Goal: Task Accomplishment & Management: Complete application form

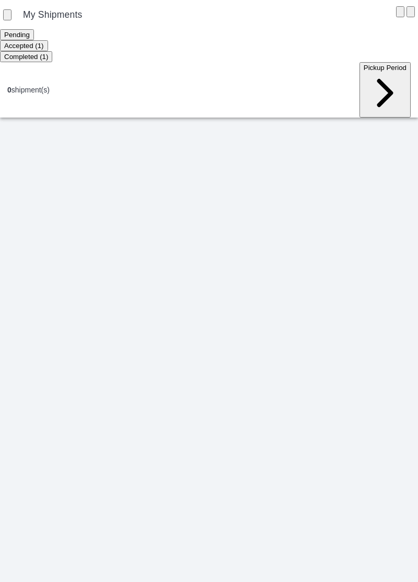
click at [48, 44] on ion-segment-button "Accepted (1)" at bounding box center [24, 45] width 48 height 8
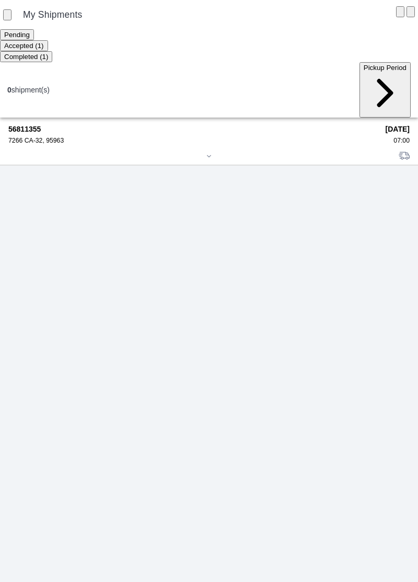
click at [43, 137] on div "7266 CA-32, 95963" at bounding box center [193, 140] width 370 height 7
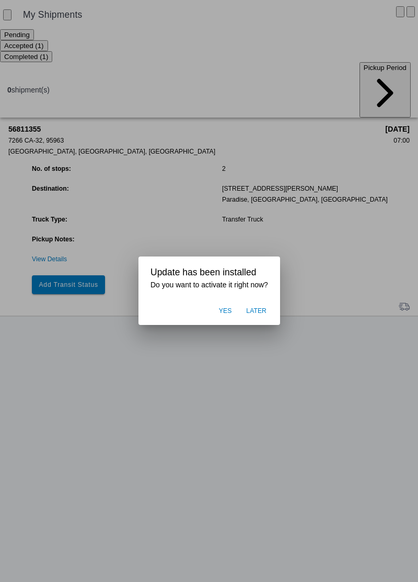
click at [257, 315] on button "Later" at bounding box center [256, 311] width 31 height 20
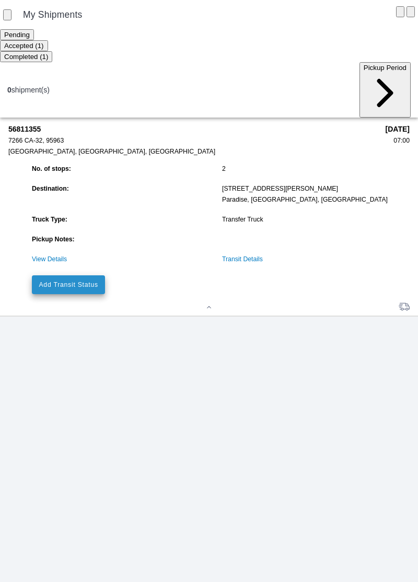
click at [0, 0] on slot "Add Transit Status" at bounding box center [0, 0] width 0 height 0
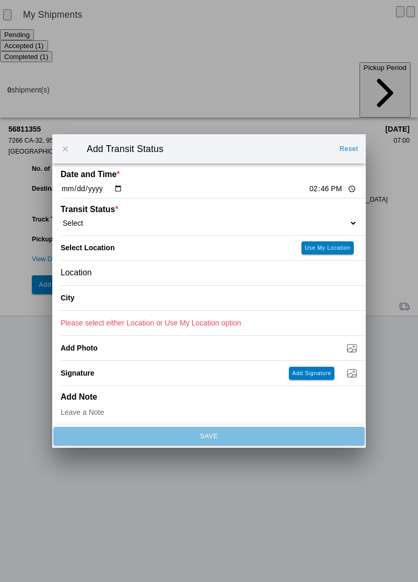
click at [308, 194] on input "14:46" at bounding box center [332, 188] width 49 height 11
type input "07:00"
click at [113, 220] on select "Select Arrive at Drop Off Arrive at Pickup Break Start Break Stop Depart Drop O…" at bounding box center [209, 222] width 297 height 9
select select "ARVPULOC"
click at [123, 267] on div "Location" at bounding box center [209, 273] width 297 height 25
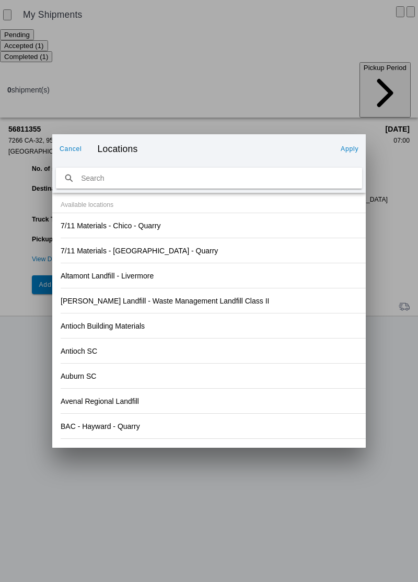
click at [262, 336] on div "Antioch Building Materials" at bounding box center [209, 325] width 297 height 25
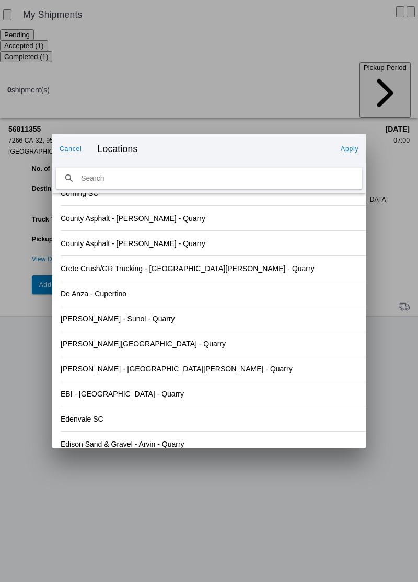
scroll to position [1089, 0]
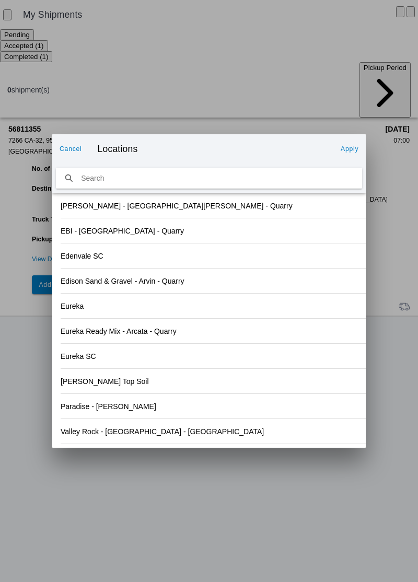
click at [152, 435] on div "Valley Rock - [GEOGRAPHIC_DATA] - [GEOGRAPHIC_DATA]" at bounding box center [209, 431] width 297 height 25
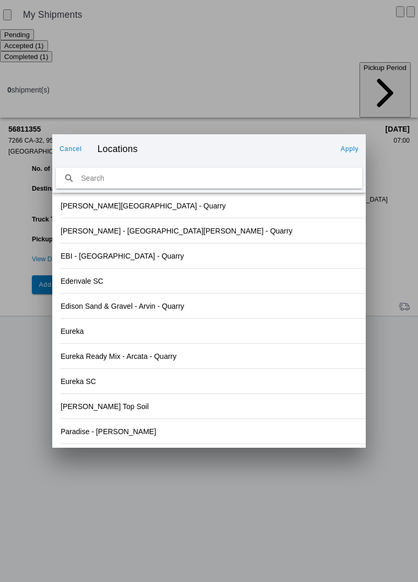
click at [0, 0] on slot "Apply" at bounding box center [0, 0] width 0 height 0
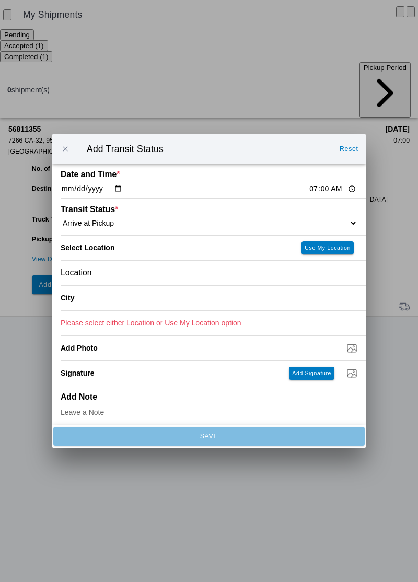
type input "Orland"
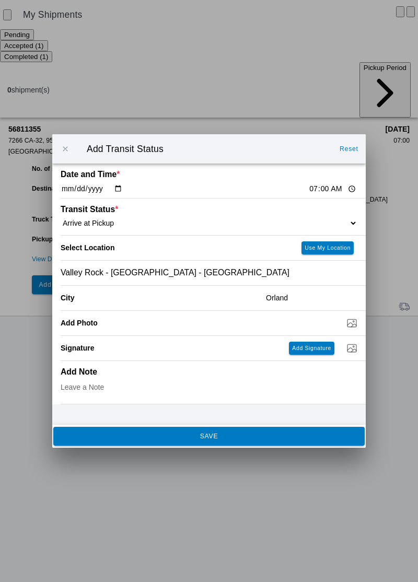
click at [233, 443] on button "SAVE" at bounding box center [208, 436] width 311 height 19
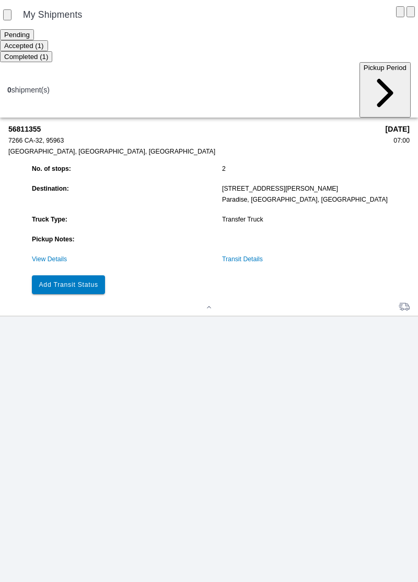
click at [0, 0] on slot "Add Transit Status" at bounding box center [0, 0] width 0 height 0
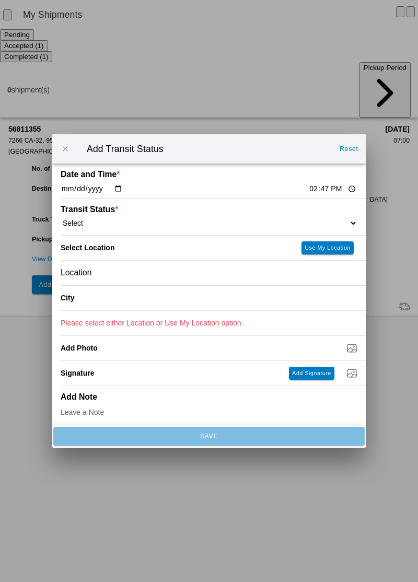
click at [308, 189] on input "14:47" at bounding box center [332, 188] width 49 height 11
type input "07:15"
click at [101, 221] on select "Select Arrive at Drop Off Arrive at Pickup Break Start Break Stop Depart Drop O…" at bounding box center [209, 222] width 297 height 9
select select "DPTPULOC"
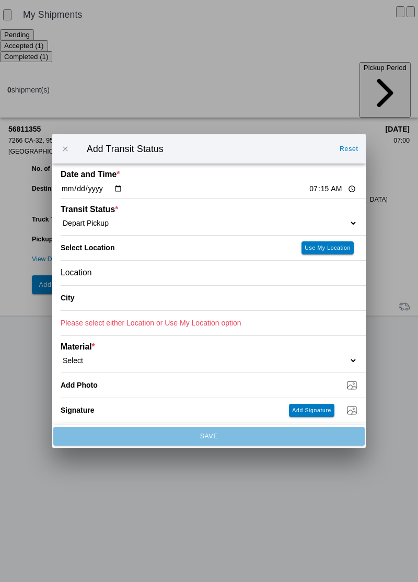
click at [121, 272] on div "Location" at bounding box center [209, 273] width 297 height 25
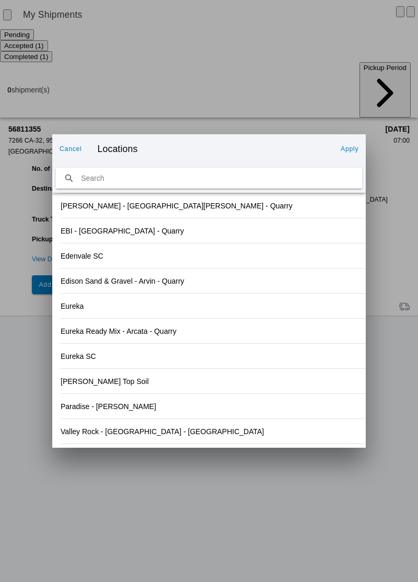
click at [262, 327] on div "Eureka Ready Mix - Arcata - Quarry" at bounding box center [209, 331] width 297 height 25
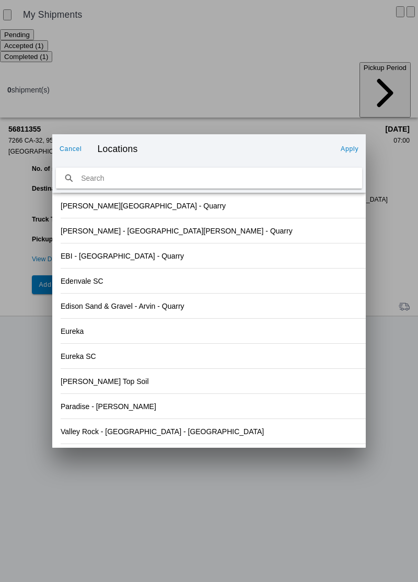
click at [0, 0] on slot "Valley Rock - [GEOGRAPHIC_DATA] - [GEOGRAPHIC_DATA]" at bounding box center [0, 0] width 0 height 0
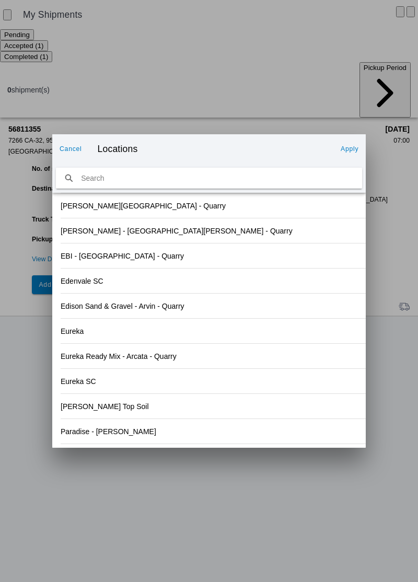
click at [346, 144] on button "Apply" at bounding box center [349, 148] width 26 height 17
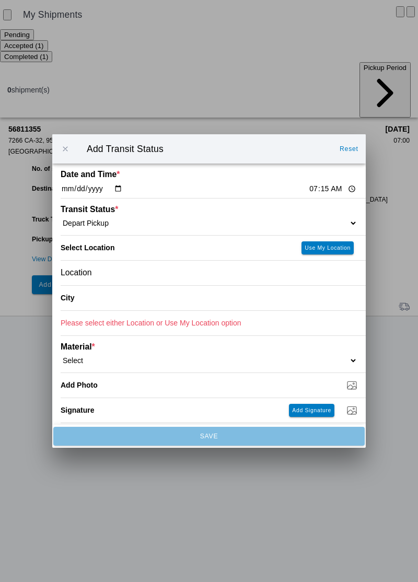
type input "Orland"
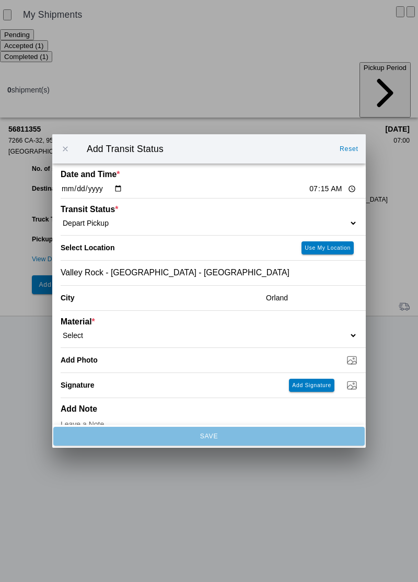
click at [112, 331] on select "Select 1" x 3" Rock 1" x 4" Rock 2" x 4" Rock Asphalt Cold Patch Backfill Spec …" at bounding box center [209, 335] width 297 height 9
select select "708651"
click at [117, 360] on input "Dump / Quarry Tag *" at bounding box center [213, 359] width 305 height 11
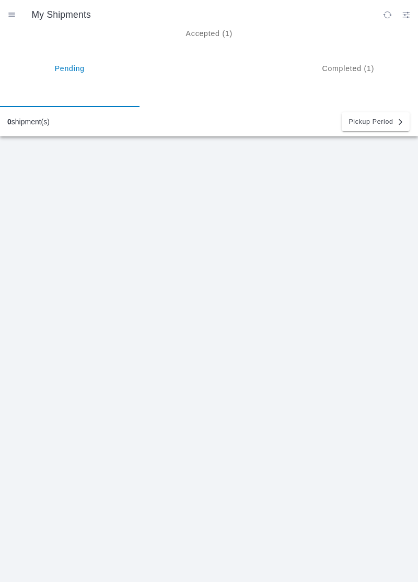
click at [210, 44] on ion-segment-button "Accepted (1)" at bounding box center [208, 68] width 139 height 78
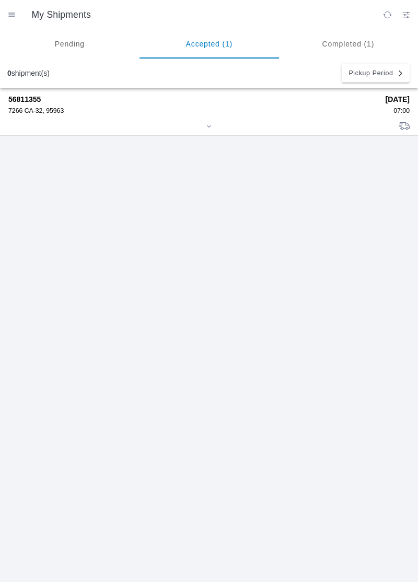
click at [61, 97] on strong "56811355" at bounding box center [193, 99] width 370 height 8
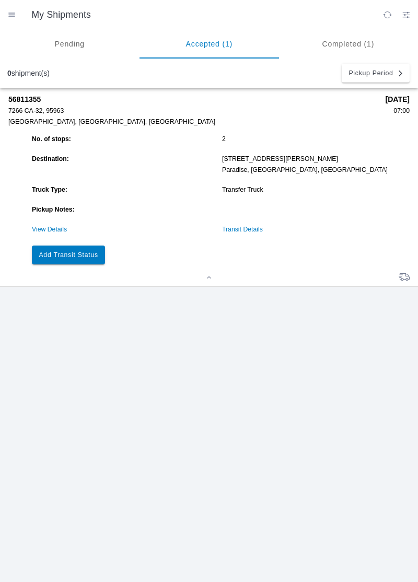
click at [249, 226] on link "Transit Details" at bounding box center [242, 229] width 41 height 7
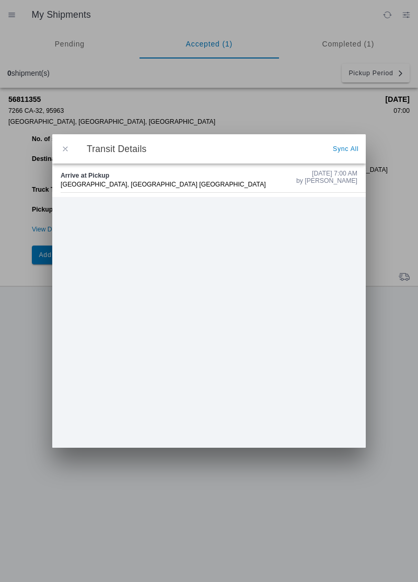
click at [61, 151] on span "button" at bounding box center [65, 148] width 9 height 9
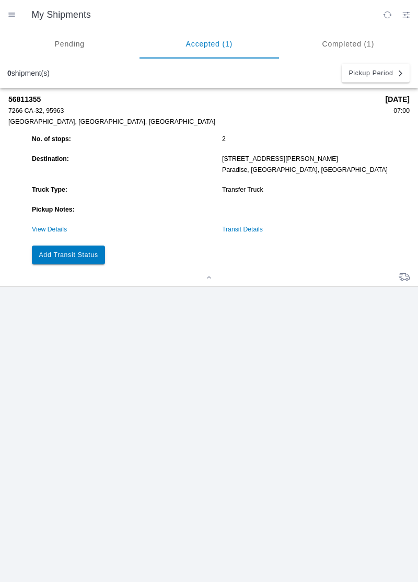
click at [0, 0] on slot "Add Transit Status" at bounding box center [0, 0] width 0 height 0
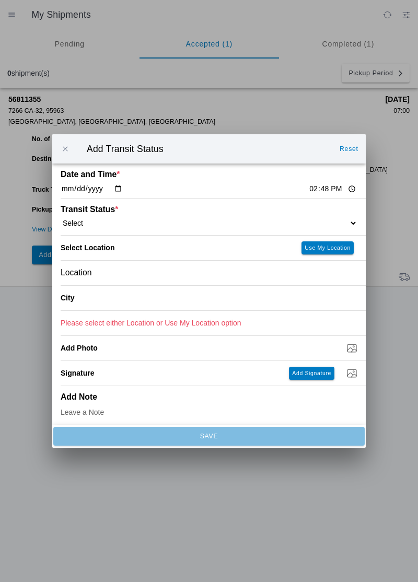
click at [308, 188] on input "14:48" at bounding box center [332, 188] width 49 height 11
type input "07:15"
click at [98, 225] on select "Select Arrive at Drop Off Arrive at Pickup Break Start Break Stop Depart Drop O…" at bounding box center [209, 222] width 297 height 9
select select "DPTPULOC"
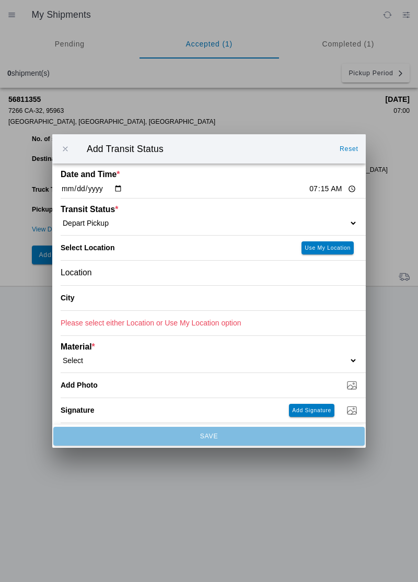
click at [126, 273] on div "Location" at bounding box center [209, 273] width 297 height 25
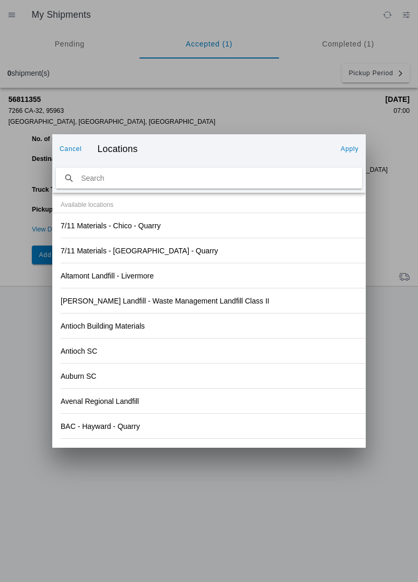
click at [281, 354] on div "Antioch SC" at bounding box center [209, 350] width 297 height 25
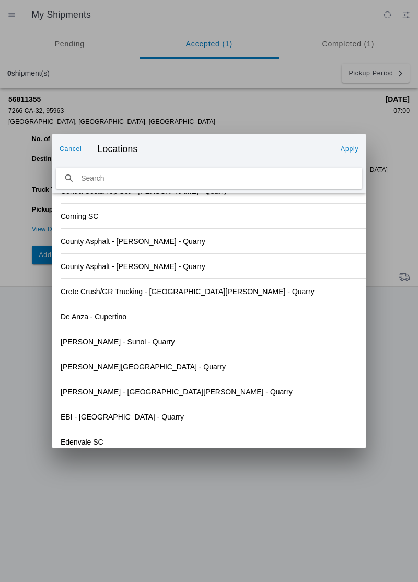
scroll to position [1089, 0]
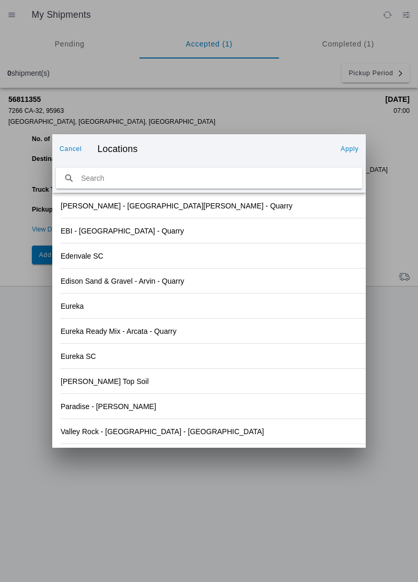
click at [184, 435] on div "Valley Rock - [GEOGRAPHIC_DATA] - [GEOGRAPHIC_DATA]" at bounding box center [209, 431] width 297 height 25
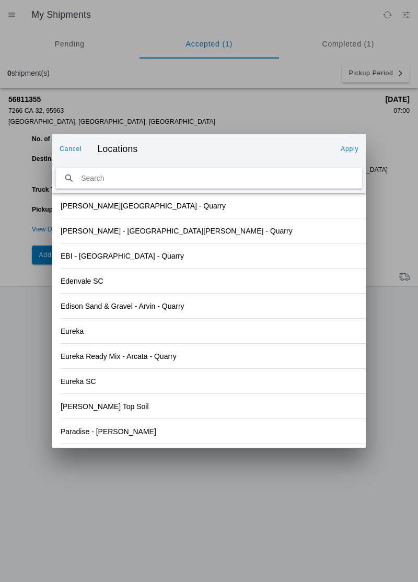
click at [0, 0] on slot "Apply" at bounding box center [0, 0] width 0 height 0
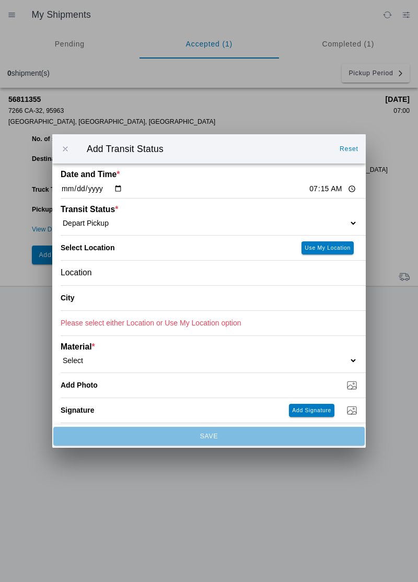
type input "Orland"
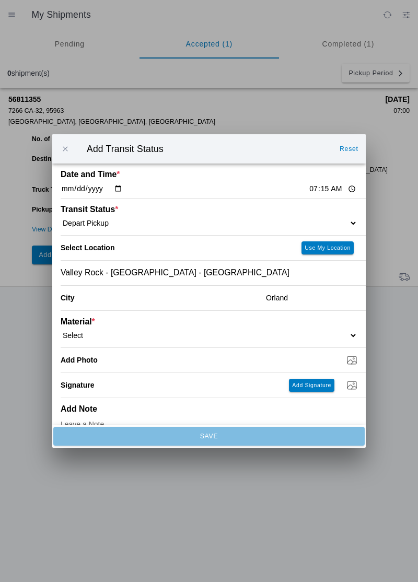
click at [114, 323] on ion-label "Material *" at bounding box center [172, 321] width 222 height 9
click at [85, 331] on select "Select 1" x 3" Rock 1" x 4" Rock 2" x 4" Rock Asphalt Cold Patch Backfill Spec …" at bounding box center [209, 335] width 297 height 9
select select "708651"
click at [141, 359] on input "Dump / Quarry Tag *" at bounding box center [213, 359] width 305 height 11
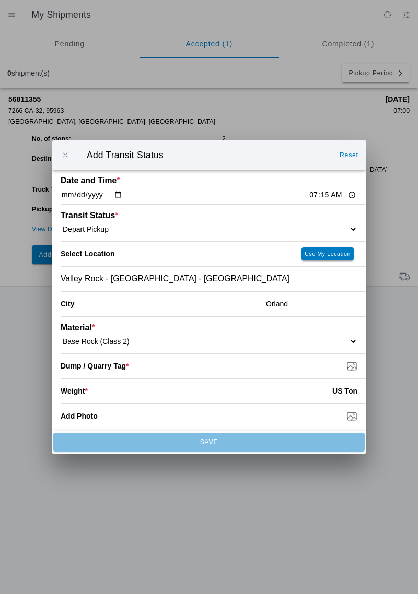
type input "C:\fakepath\17579729570885998706319580262599.jpg"
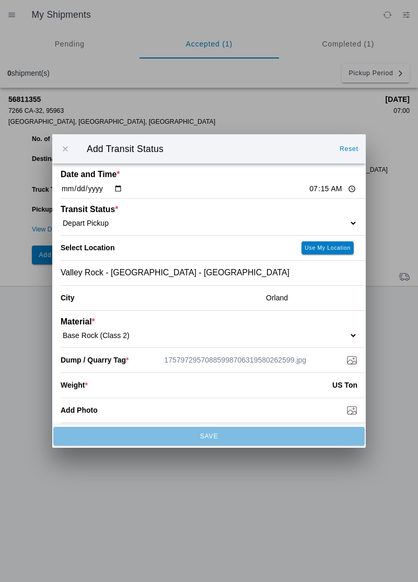
click at [103, 387] on input "number" at bounding box center [210, 384] width 244 height 23
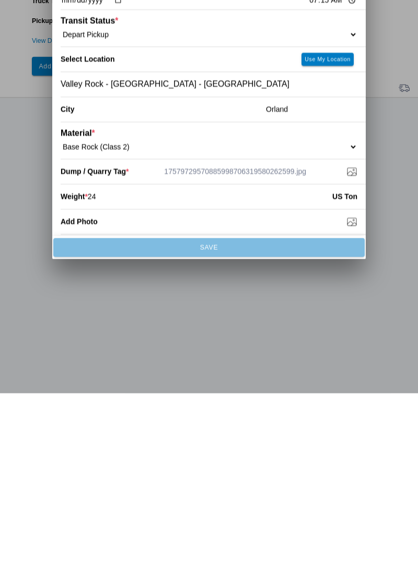
type input "2"
click at [112, 395] on input "number" at bounding box center [210, 384] width 244 height 23
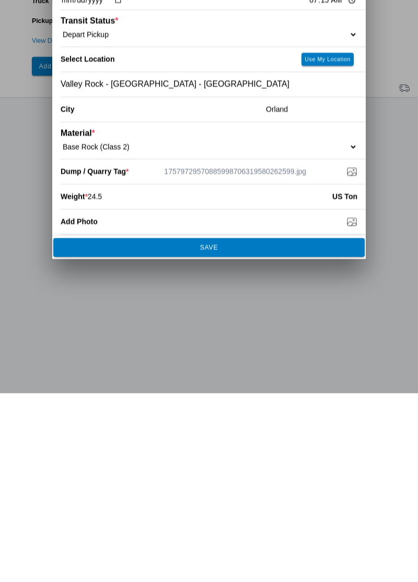
type input "24.5"
click at [208, 441] on button "SAVE" at bounding box center [208, 436] width 311 height 19
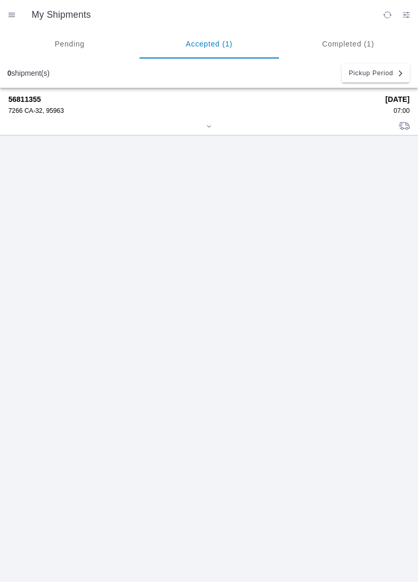
click at [204, 43] on ion-segment-button "Accepted (1)" at bounding box center [208, 43] width 139 height 29
click at [43, 104] on div "56811355 7266 CA-32, 95963" at bounding box center [193, 104] width 370 height 19
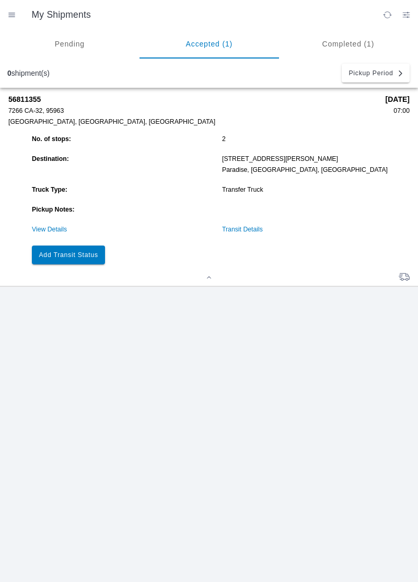
click at [85, 259] on button "Add Transit Status" at bounding box center [68, 254] width 73 height 19
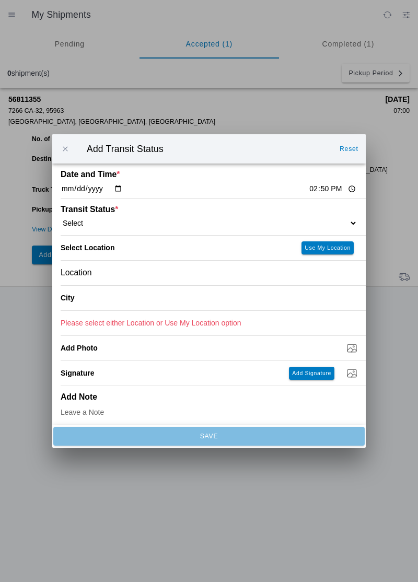
click at [308, 185] on input "14:50" at bounding box center [332, 188] width 49 height 11
type input "08:02"
click at [118, 220] on select "Select Arrive at Drop Off Arrive at Pickup Break Start Break Stop Depart Drop O…" at bounding box center [209, 222] width 297 height 9
select select "ARVDLVLOC"
click at [117, 273] on div "Location" at bounding box center [209, 273] width 297 height 25
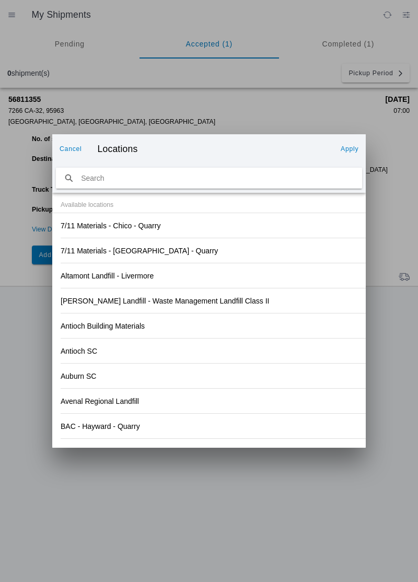
click at [317, 267] on div "Altamont Landfill - Livermore" at bounding box center [209, 275] width 297 height 25
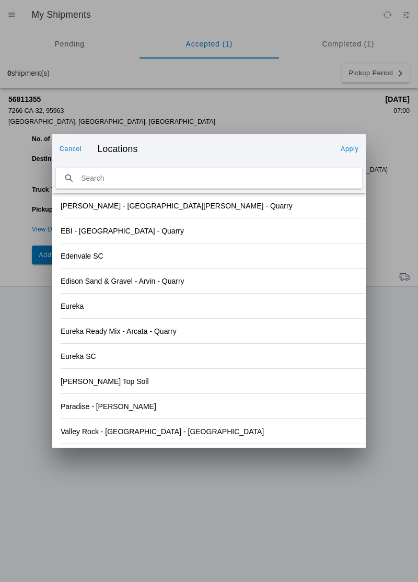
click at [145, 409] on div "Paradise - [PERSON_NAME]" at bounding box center [209, 406] width 297 height 25
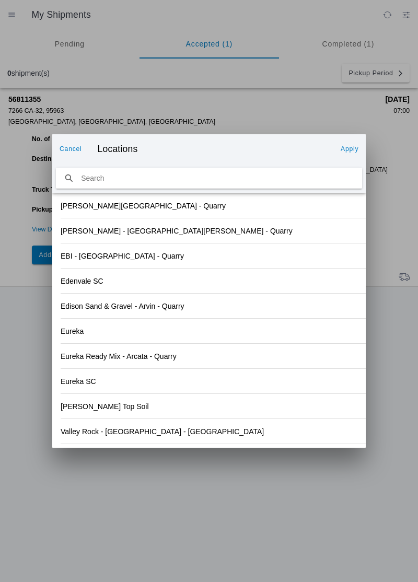
click at [0, 0] on slot "Apply" at bounding box center [0, 0] width 0 height 0
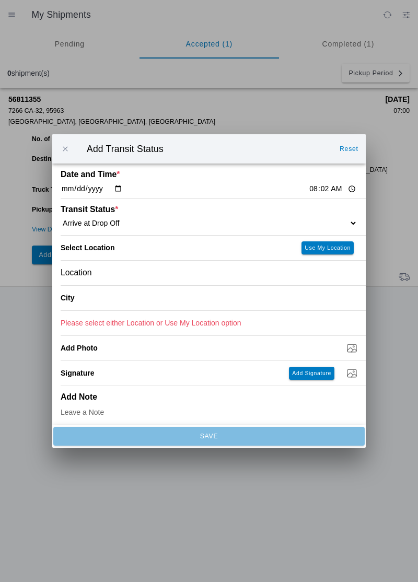
type input "Paradise"
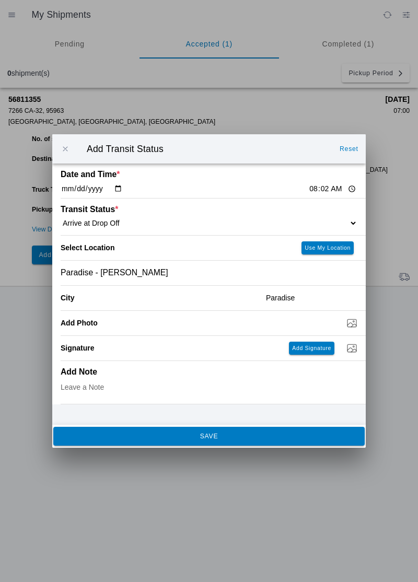
click at [221, 442] on button "SAVE" at bounding box center [208, 436] width 311 height 19
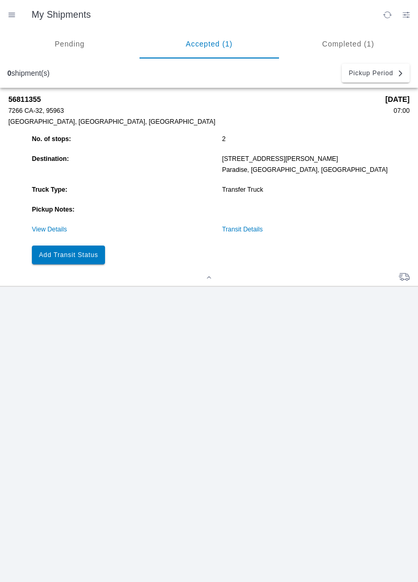
click at [86, 249] on button "Add Transit Status" at bounding box center [68, 254] width 73 height 19
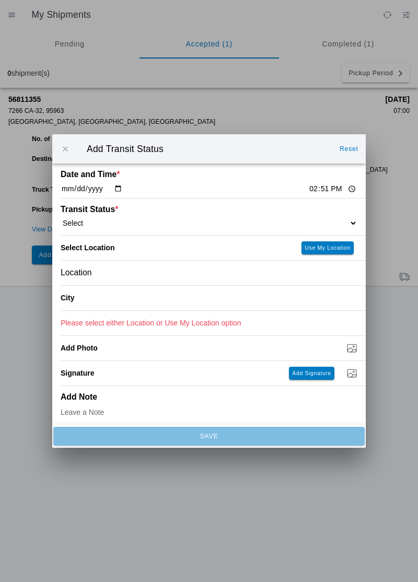
click at [308, 190] on input "14:51" at bounding box center [332, 188] width 49 height 11
type input "08:14"
click at [104, 218] on select "Select Arrive at Drop Off Arrive at Pickup Break Start Break Stop Depart Drop O…" at bounding box center [209, 222] width 297 height 9
select select "DPTDLVLOC"
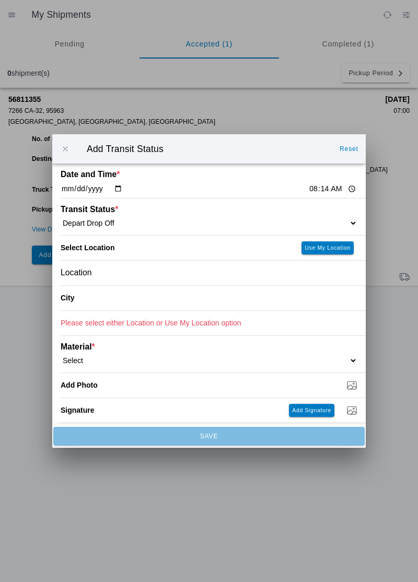
click at [119, 272] on div "Location" at bounding box center [209, 273] width 297 height 25
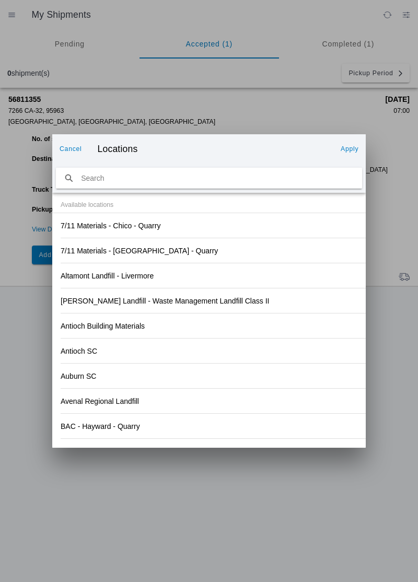
click at [288, 349] on div "Antioch SC" at bounding box center [209, 350] width 297 height 25
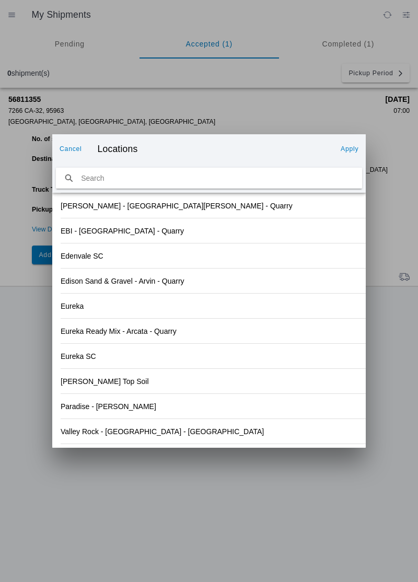
click at [145, 408] on div "Paradise - [PERSON_NAME]" at bounding box center [209, 406] width 297 height 25
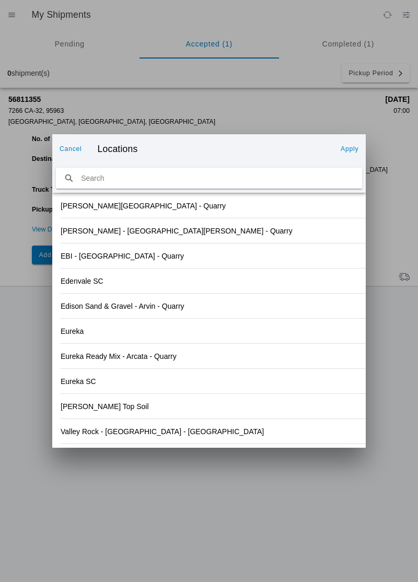
click at [0, 0] on slot "Apply" at bounding box center [0, 0] width 0 height 0
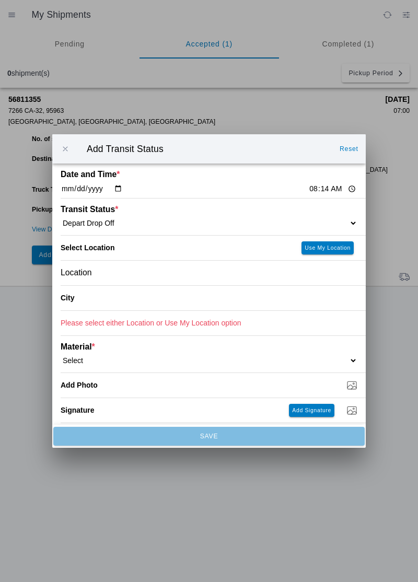
type input "Paradise"
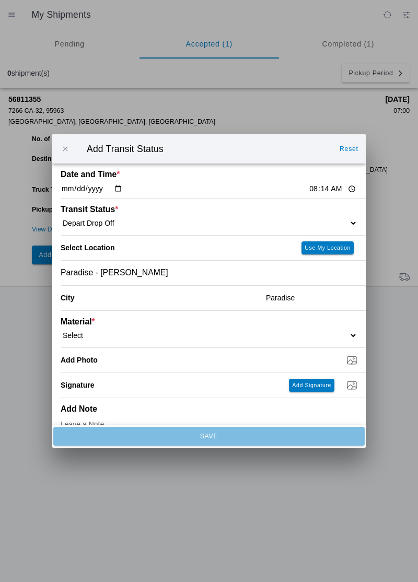
click at [100, 334] on select "Select 1" x 3" Rock 1" x 4" Rock 2" x 4" Rock Asphalt Cold Patch Backfill Spec …" at bounding box center [209, 335] width 297 height 9
select select "708651"
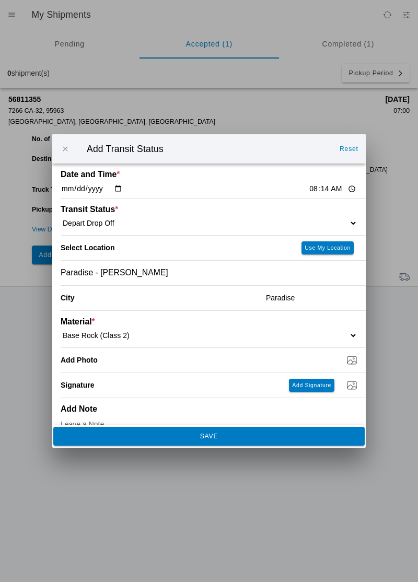
click at [166, 439] on span "SAVE" at bounding box center [208, 436] width 297 height 6
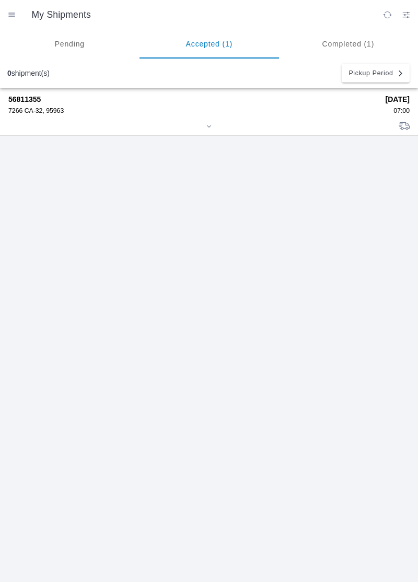
click at [42, 108] on div "7266 CA-32, 95963" at bounding box center [193, 110] width 370 height 7
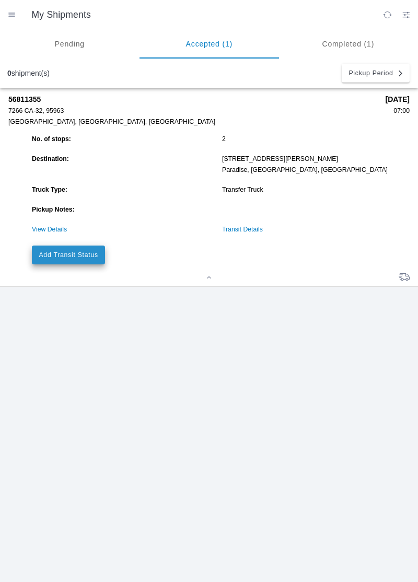
click at [98, 249] on button "Add Transit Status" at bounding box center [68, 254] width 73 height 19
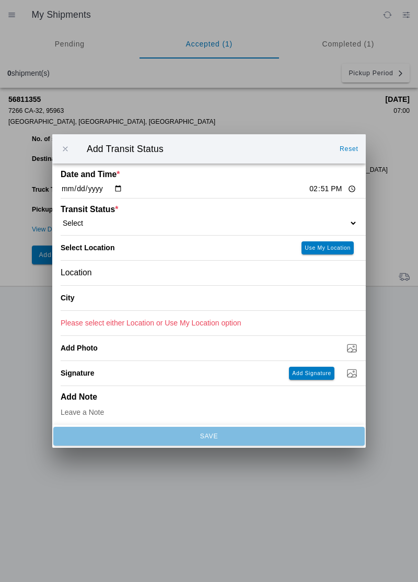
click at [308, 184] on input "14:51" at bounding box center [332, 188] width 49 height 11
type input "09:18"
click at [99, 208] on ion-label "Transit Status *" at bounding box center [172, 209] width 222 height 9
click at [79, 219] on select "Select Arrive at Drop Off Arrive at Pickup Break Start Break Stop Depart Drop O…" at bounding box center [209, 222] width 297 height 9
select select "ARVPULOC"
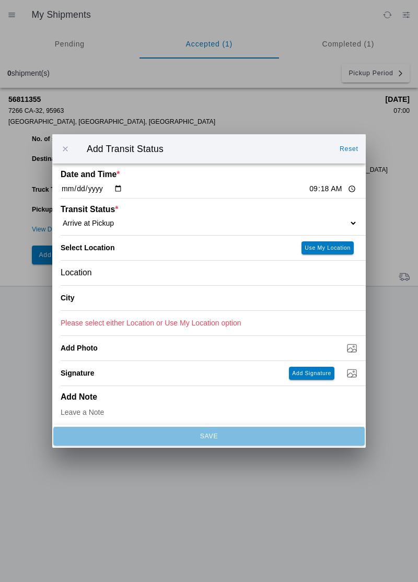
click at [107, 272] on div "Location" at bounding box center [209, 273] width 297 height 25
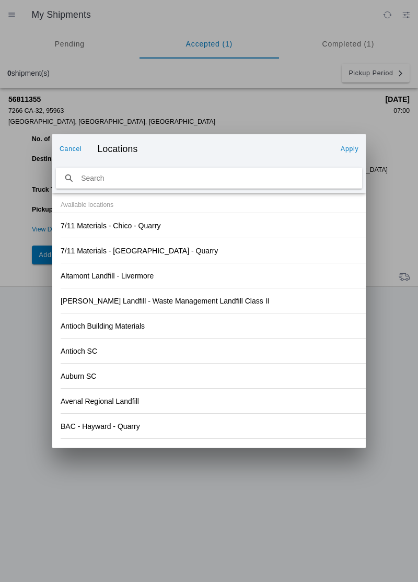
click at [276, 343] on div "Antioch SC" at bounding box center [209, 350] width 297 height 25
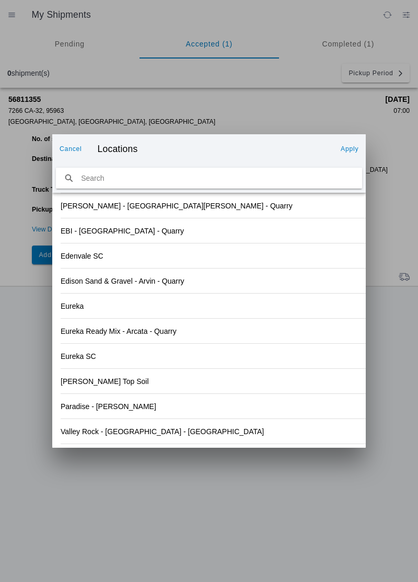
click at [147, 436] on div "Valley Rock - [GEOGRAPHIC_DATA] - [GEOGRAPHIC_DATA]" at bounding box center [209, 431] width 297 height 25
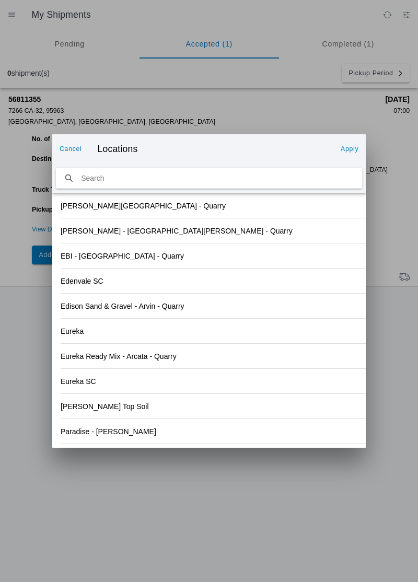
click at [0, 0] on slot "Apply" at bounding box center [0, 0] width 0 height 0
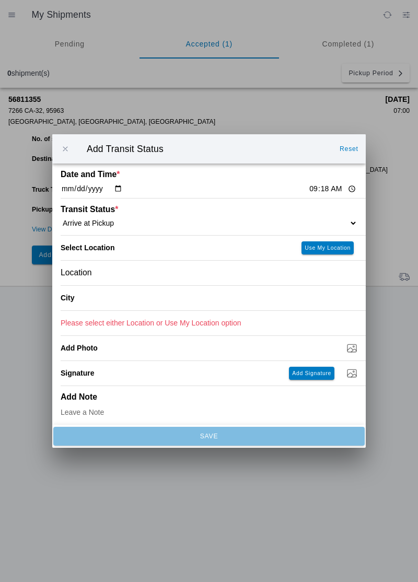
type input "Orland"
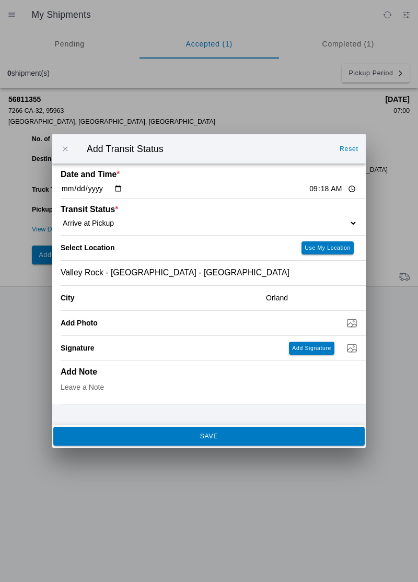
click at [190, 437] on span "SAVE" at bounding box center [208, 436] width 297 height 6
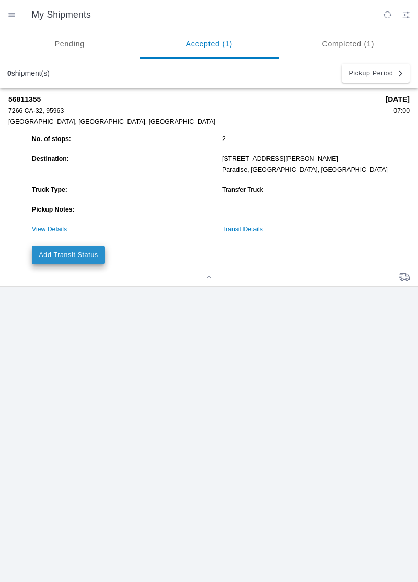
click at [0, 0] on slot "Add Transit Status" at bounding box center [0, 0] width 0 height 0
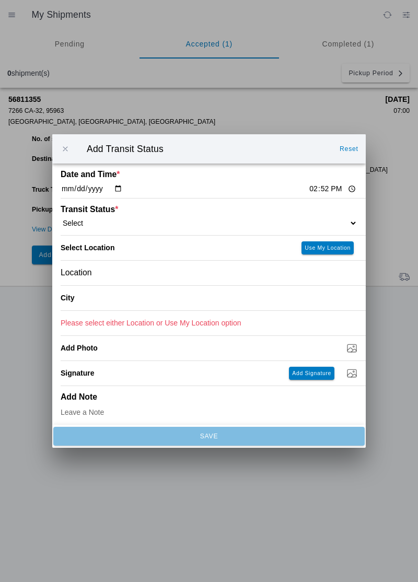
click at [308, 192] on input "14:52" at bounding box center [332, 188] width 49 height 11
type input "09:20"
click at [103, 223] on select "Select Arrive at Drop Off Arrive at Pickup Break Start Break Stop Depart Drop O…" at bounding box center [209, 222] width 297 height 9
select select "DPTPULOC"
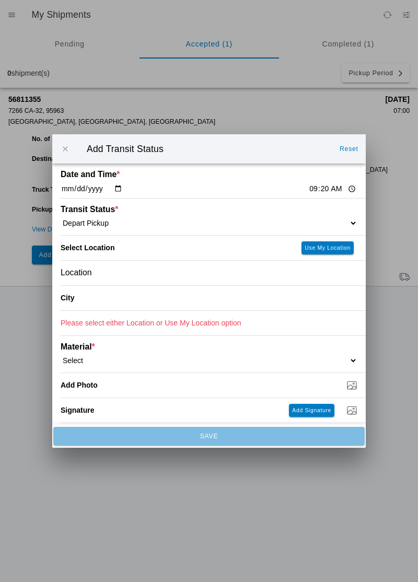
click at [122, 273] on div "Location" at bounding box center [209, 273] width 297 height 25
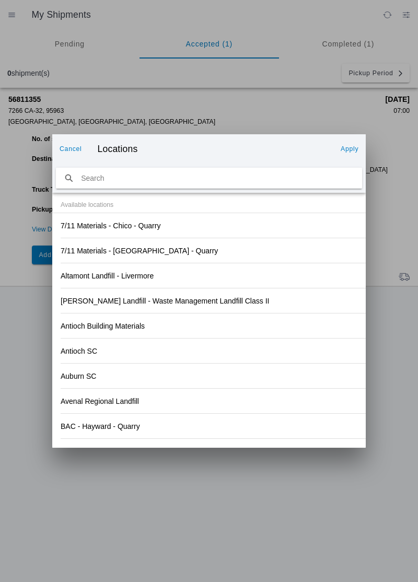
click at [283, 346] on div "Antioch SC" at bounding box center [209, 350] width 297 height 25
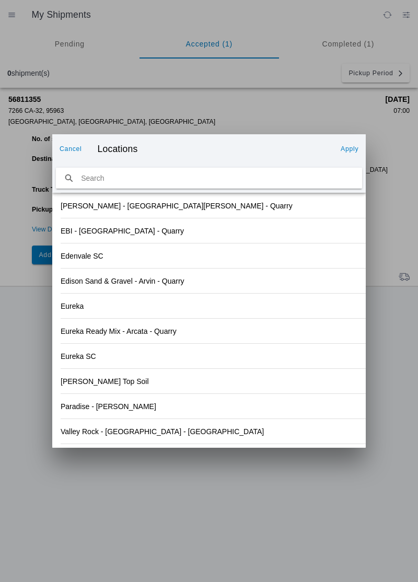
click at [0, 0] on slot "Valley Rock - [GEOGRAPHIC_DATA] - [GEOGRAPHIC_DATA]" at bounding box center [0, 0] width 0 height 0
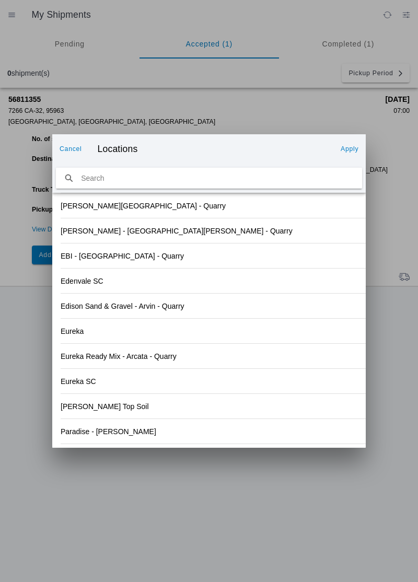
click at [0, 0] on slot "Apply" at bounding box center [0, 0] width 0 height 0
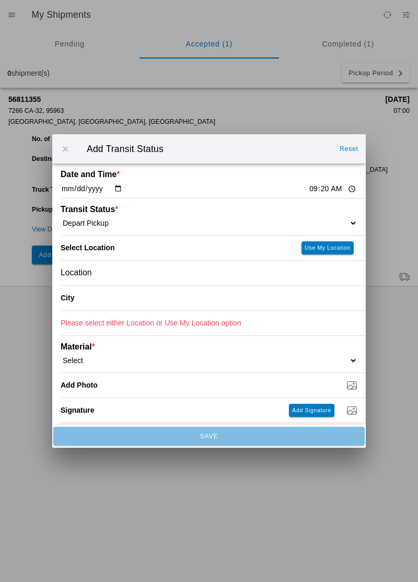
type input "Orland"
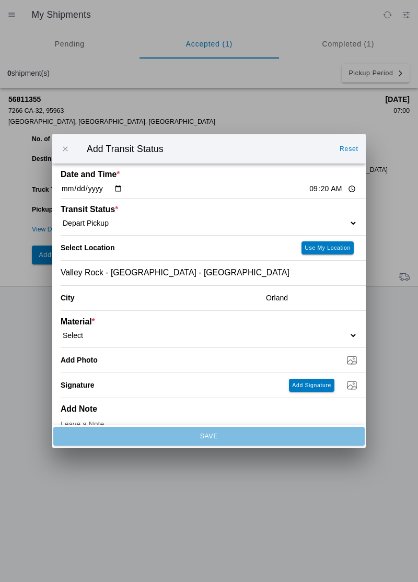
click at [93, 333] on select "Select 1" x 3" Rock 1" x 4" Rock 2" x 4" Rock Asphalt Cold Patch Backfill Spec …" at bounding box center [209, 335] width 297 height 9
select select "708651"
click at [116, 363] on input "Dump / Quarry Tag *" at bounding box center [213, 359] width 305 height 11
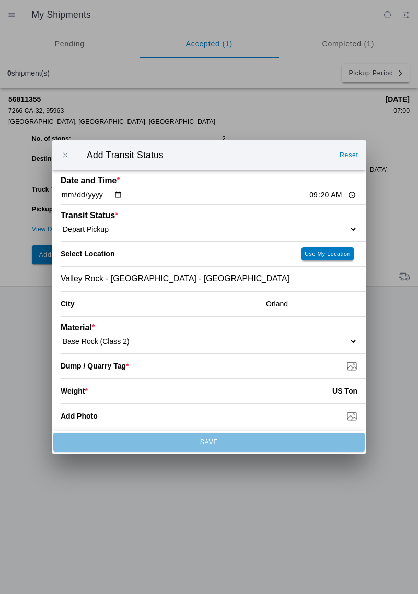
type input "C:\fakepath\17579731798978183869535113327128.jpg"
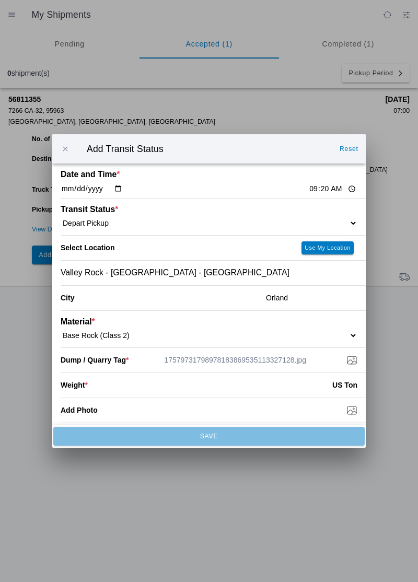
click at [101, 388] on input "number" at bounding box center [210, 384] width 244 height 23
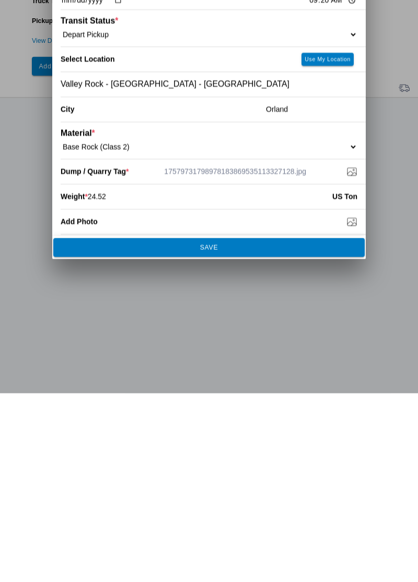
type input "24.52"
click at [217, 442] on button "SAVE" at bounding box center [208, 436] width 311 height 19
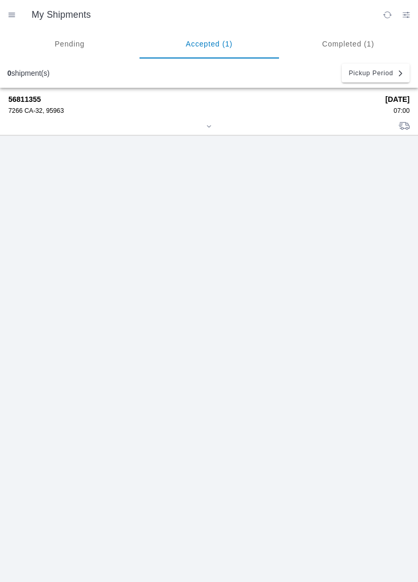
click at [38, 111] on div "7266 CA-32, 95963" at bounding box center [193, 110] width 370 height 7
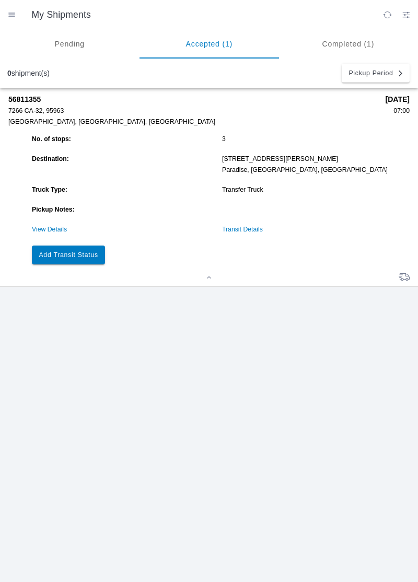
click at [0, 0] on slot "Add Transit Status" at bounding box center [0, 0] width 0 height 0
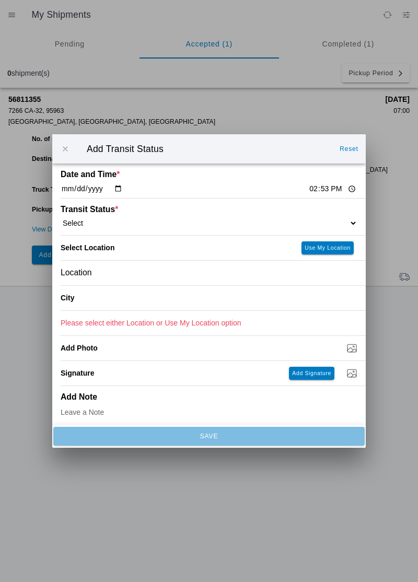
click at [308, 186] on input "14:53" at bounding box center [332, 188] width 49 height 11
type input "10:15"
click at [105, 224] on select "Select Arrive at Drop Off Arrive at Pickup Break Start Break Stop Depart Drop O…" at bounding box center [209, 222] width 297 height 9
select select "ARVDLVLOC"
click at [123, 268] on div "Location" at bounding box center [209, 273] width 297 height 25
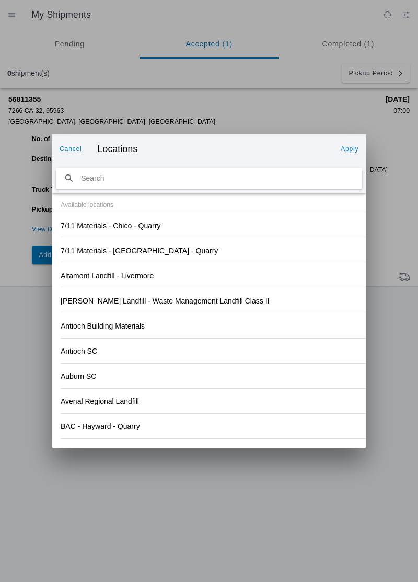
click at [277, 325] on div "Antioch Building Materials" at bounding box center [209, 325] width 297 height 25
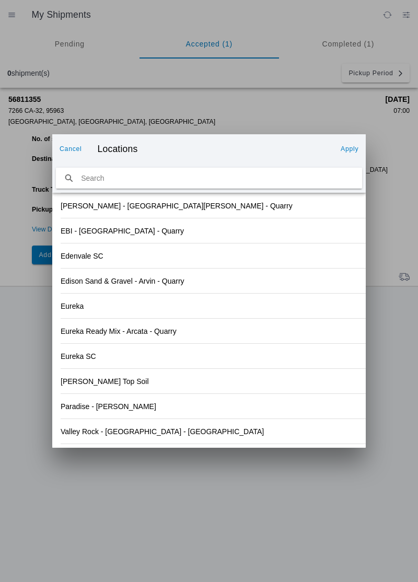
click at [138, 411] on div "Paradise - [PERSON_NAME]" at bounding box center [209, 406] width 297 height 25
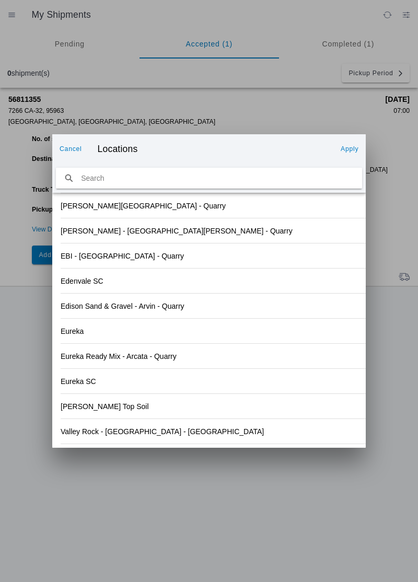
click at [0, 0] on slot "Apply" at bounding box center [0, 0] width 0 height 0
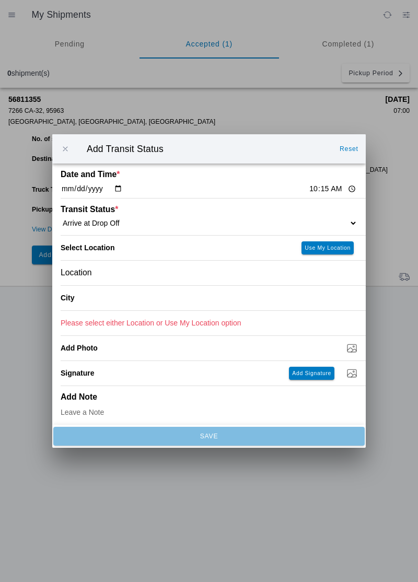
type input "Paradise"
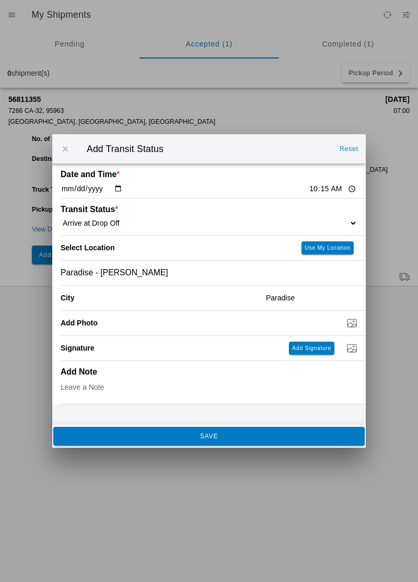
click at [224, 438] on span "SAVE" at bounding box center [208, 436] width 297 height 6
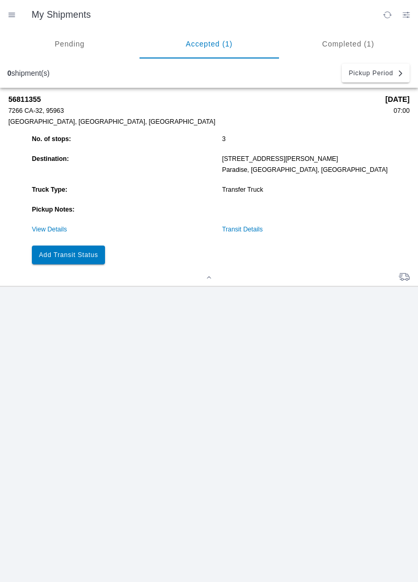
click at [0, 0] on slot "Add Transit Status" at bounding box center [0, 0] width 0 height 0
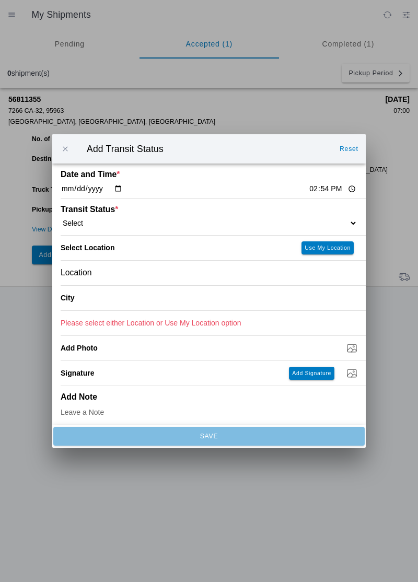
click at [308, 185] on input "14:54" at bounding box center [332, 188] width 49 height 11
type input "10:24"
click at [101, 213] on ion-label "Transit Status *" at bounding box center [172, 209] width 222 height 9
click at [83, 219] on select "Select Arrive at Drop Off Arrive at Pickup Break Start Break Stop Depart Drop O…" at bounding box center [209, 222] width 297 height 9
select select "DPTDLVLOC"
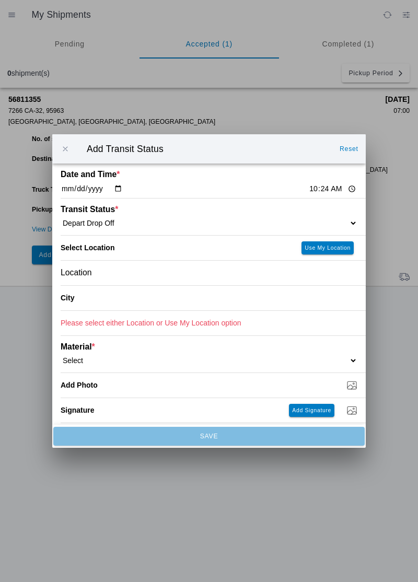
click at [114, 278] on div "Location" at bounding box center [209, 273] width 297 height 25
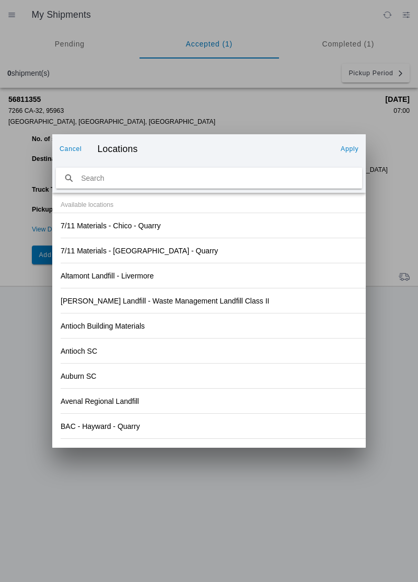
click at [279, 321] on div "Antioch Building Materials" at bounding box center [209, 325] width 297 height 25
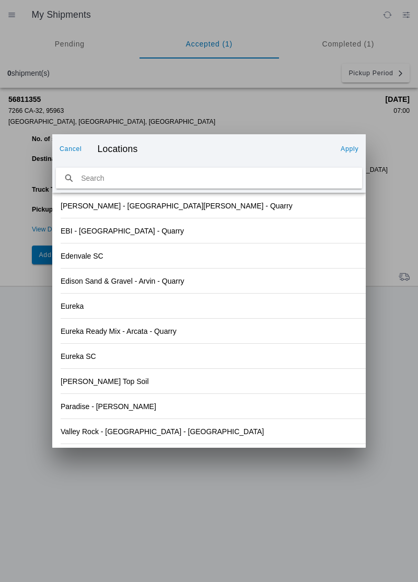
click at [152, 411] on div "Paradise - [PERSON_NAME]" at bounding box center [209, 406] width 297 height 25
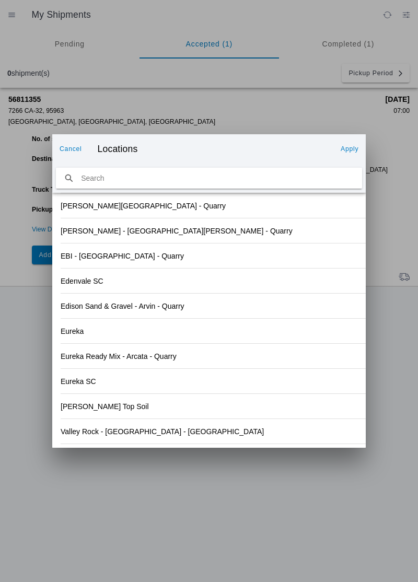
click at [0, 0] on slot "Apply" at bounding box center [0, 0] width 0 height 0
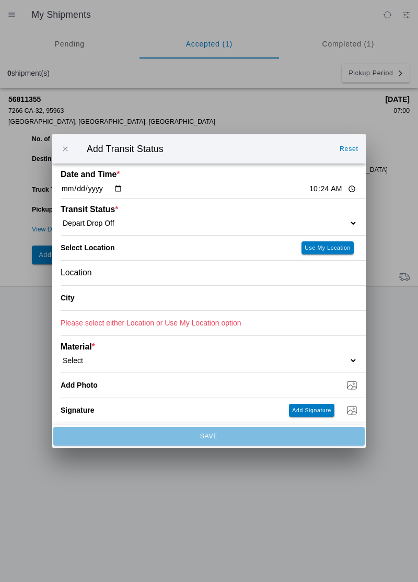
type input "Paradise"
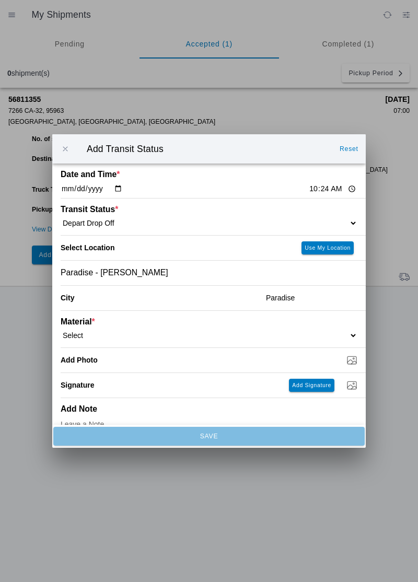
click at [101, 335] on select "Select 1" x 3" Rock 1" x 4" Rock 2" x 4" Rock Asphalt Cold Patch Backfill Spec …" at bounding box center [209, 335] width 297 height 9
select select "708651"
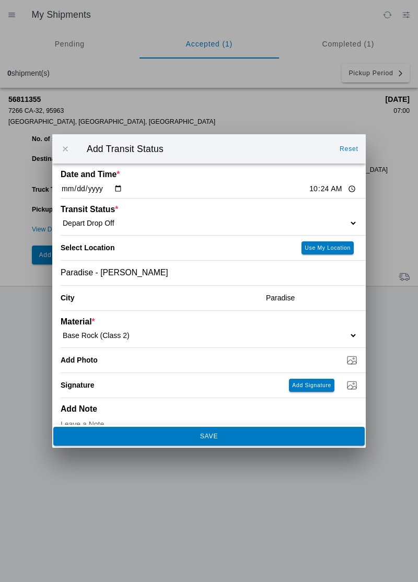
click at [206, 441] on button "SAVE" at bounding box center [208, 436] width 311 height 19
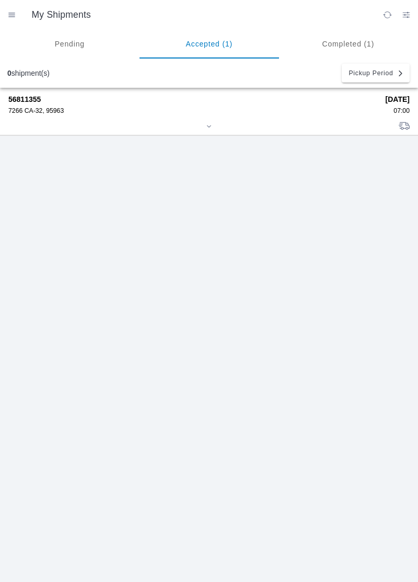
click at [44, 95] on strong "56811355" at bounding box center [193, 99] width 370 height 8
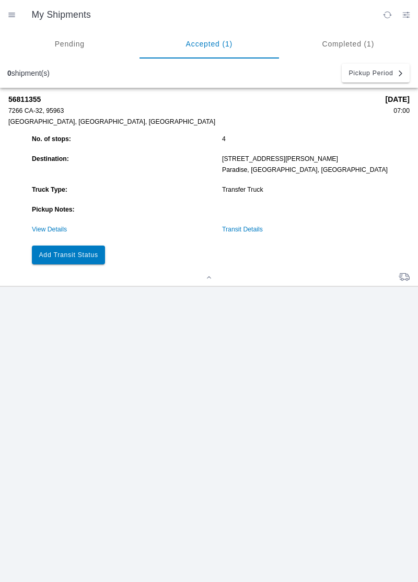
click at [83, 250] on button "Add Transit Status" at bounding box center [68, 254] width 73 height 19
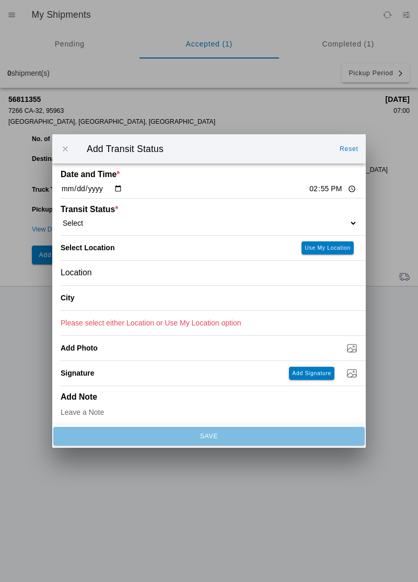
click at [308, 184] on input "14:55" at bounding box center [332, 188] width 49 height 11
type input "11:19"
click at [116, 222] on select "Select Arrive at Drop Off Arrive at Pickup Break Start Break Stop Depart Drop O…" at bounding box center [209, 222] width 297 height 9
select select "ARVPULOC"
click at [123, 276] on div "Location" at bounding box center [209, 273] width 297 height 25
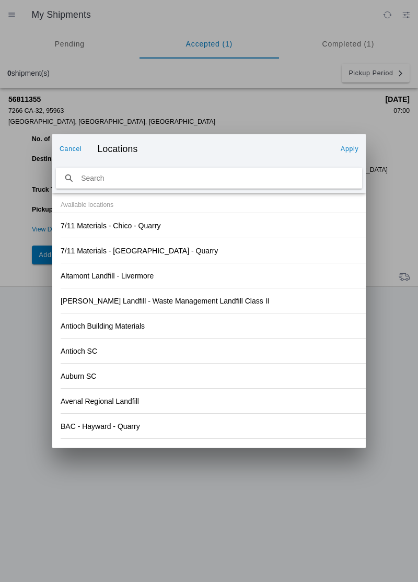
click at [275, 334] on div "Antioch Building Materials" at bounding box center [209, 325] width 297 height 25
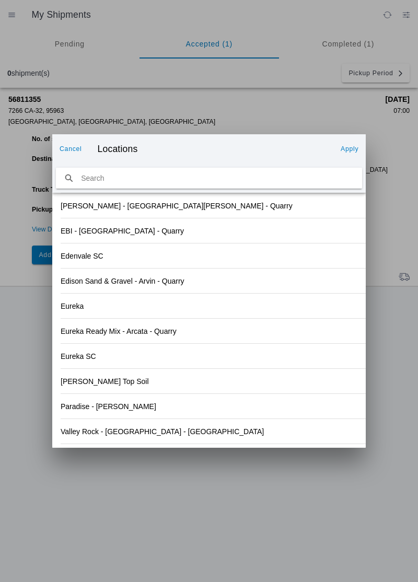
click at [154, 432] on div "Valley Rock - [GEOGRAPHIC_DATA] - [GEOGRAPHIC_DATA]" at bounding box center [209, 431] width 297 height 25
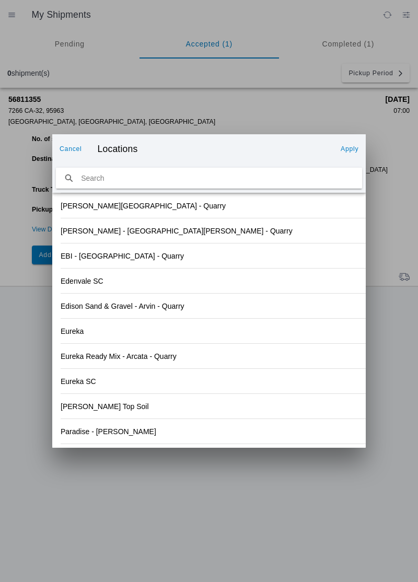
click at [358, 145] on button "Apply" at bounding box center [349, 148] width 26 height 17
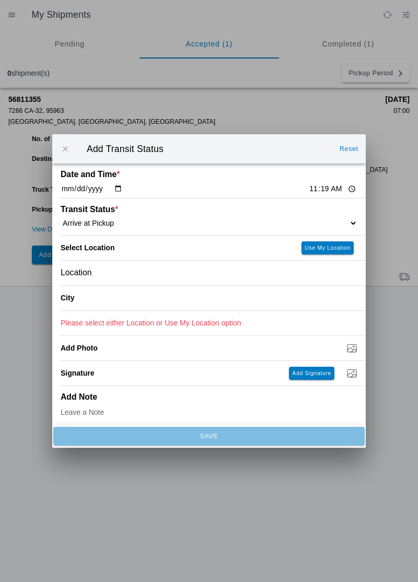
type input "Orland"
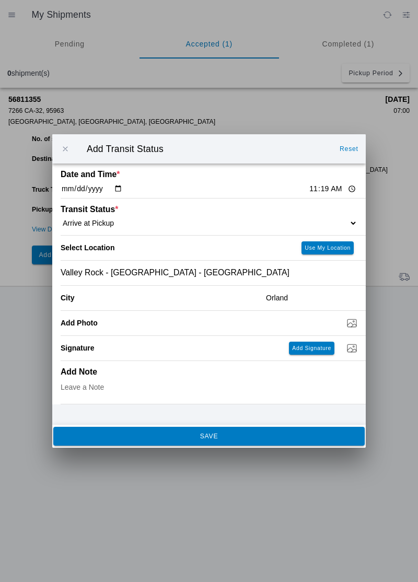
click at [194, 442] on button "SAVE" at bounding box center [208, 436] width 311 height 19
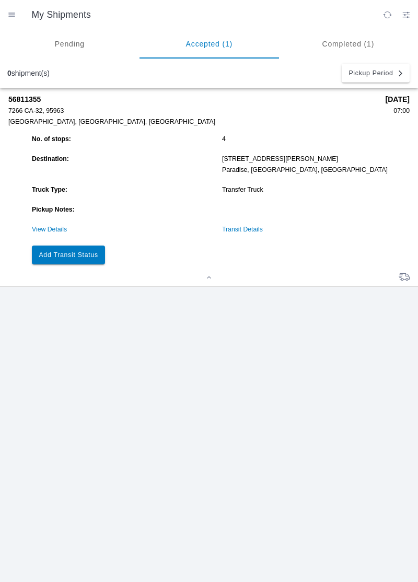
click at [0, 0] on slot "Add Transit Status" at bounding box center [0, 0] width 0 height 0
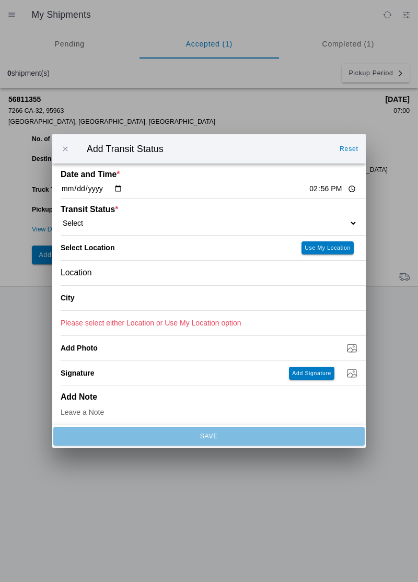
click at [308, 191] on input "14:56" at bounding box center [332, 188] width 49 height 11
type input "11:26"
click at [98, 222] on select "Select Arrive at Drop Off Arrive at Pickup Break Start Break Stop Depart Drop O…" at bounding box center [209, 222] width 297 height 9
select select "DPTPULOC"
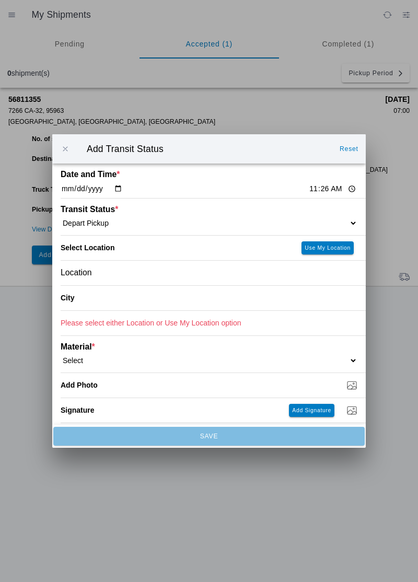
click at [142, 274] on div "Location" at bounding box center [209, 273] width 297 height 25
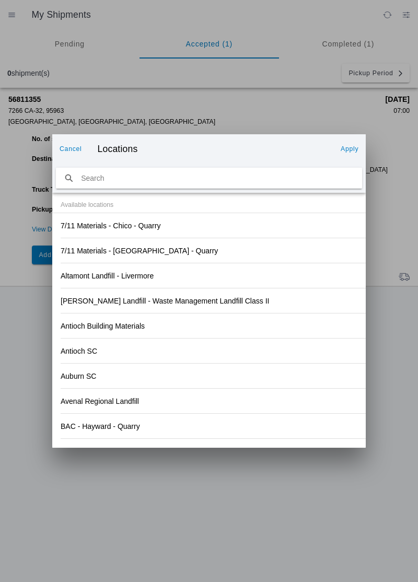
click at [288, 309] on div "[PERSON_NAME] Landfill - Waste Management Landfill Class II" at bounding box center [209, 300] width 297 height 25
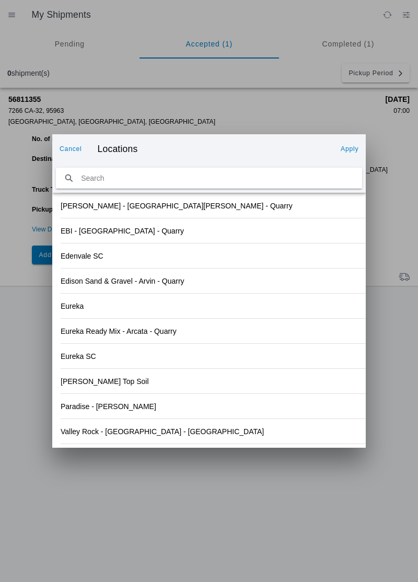
click at [134, 441] on div "Valley Rock - [GEOGRAPHIC_DATA] - [GEOGRAPHIC_DATA]" at bounding box center [209, 431] width 297 height 25
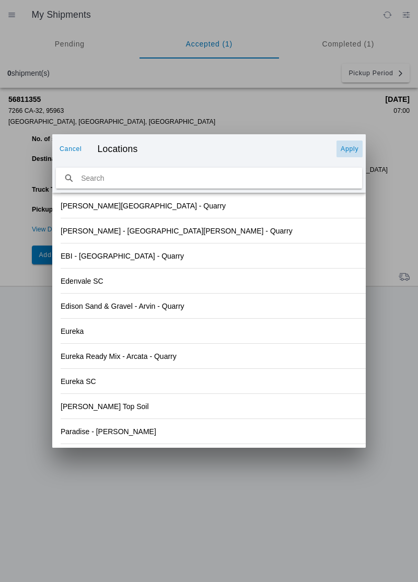
click at [348, 155] on button "Apply" at bounding box center [349, 148] width 26 height 17
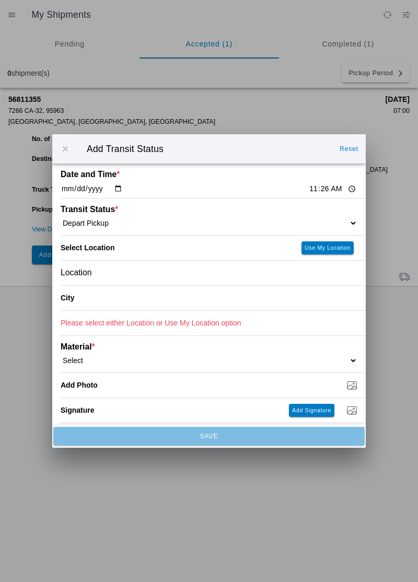
type input "Orland"
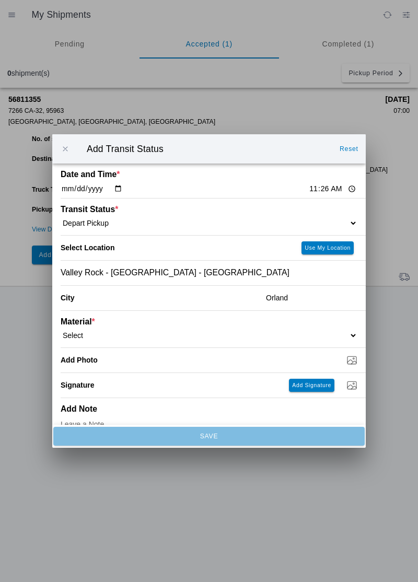
click at [109, 333] on select "Select 1" x 3" Rock 1" x 4" Rock 2" x 4" Rock Asphalt Cold Patch Backfill Spec …" at bounding box center [209, 335] width 297 height 9
select select "708651"
click at [143, 364] on input "Dump / Quarry Tag *" at bounding box center [213, 359] width 305 height 11
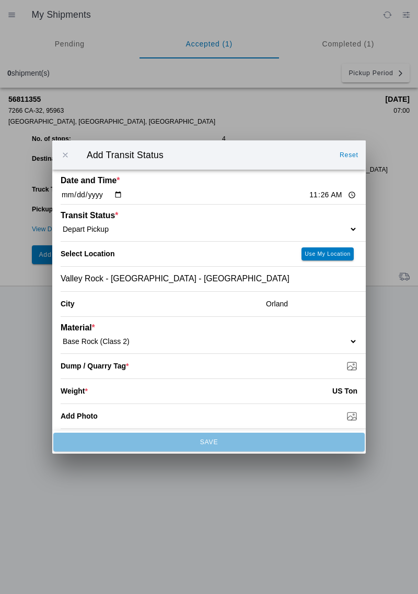
type input "C:\fakepath\1757973435014690825971816153439.jpg"
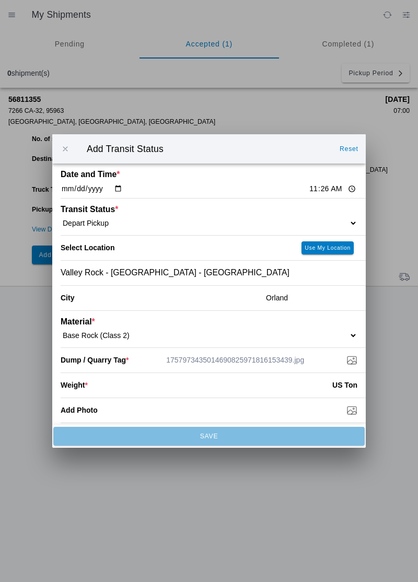
click at [111, 392] on input "number" at bounding box center [210, 384] width 244 height 23
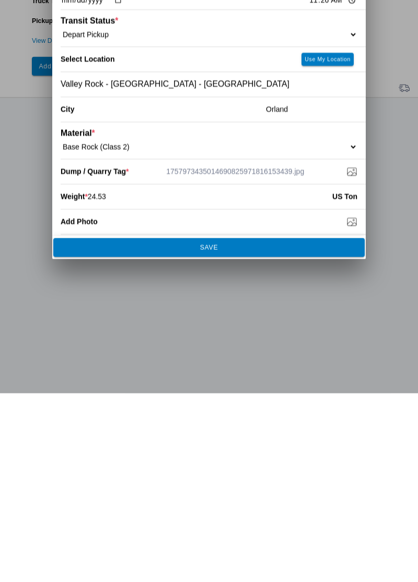
type input "24.53"
click at [260, 440] on button "SAVE" at bounding box center [208, 436] width 311 height 19
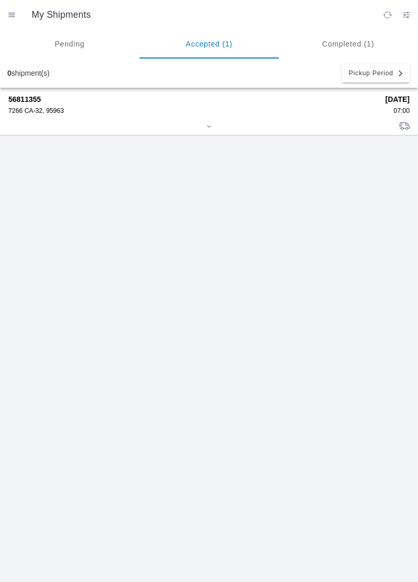
click at [48, 112] on div "7266 CA-32, 95963" at bounding box center [193, 110] width 370 height 7
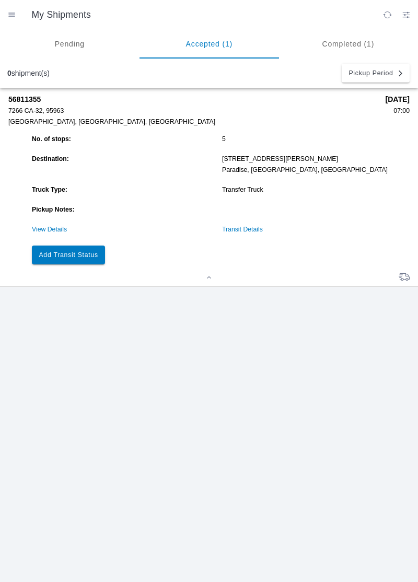
click at [0, 0] on slot "Add Transit Status" at bounding box center [0, 0] width 0 height 0
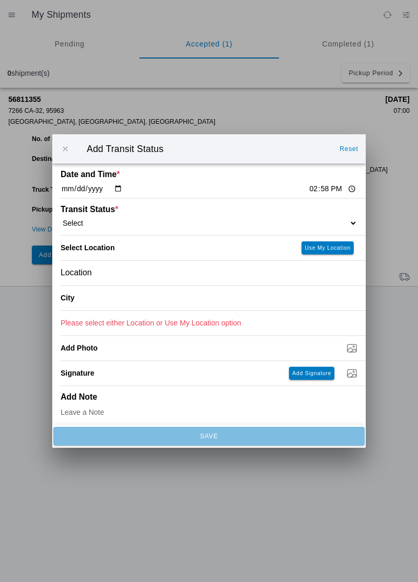
click at [308, 185] on input "14:58" at bounding box center [332, 188] width 49 height 11
type input "12:15"
click at [109, 219] on select "Select Arrive at Drop Off Arrive at Pickup Break Start Break Stop Depart Drop O…" at bounding box center [209, 222] width 297 height 9
select select "ARVDLVLOC"
click at [109, 270] on div "Location" at bounding box center [209, 273] width 297 height 25
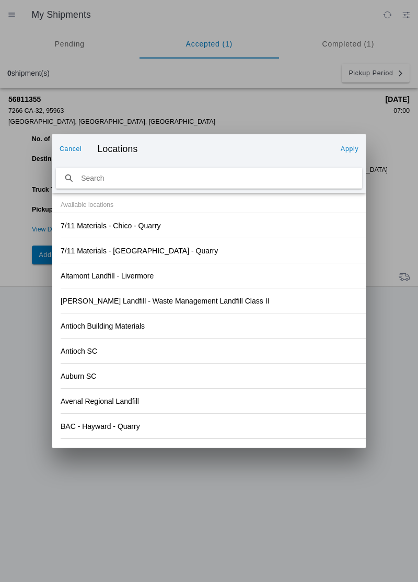
click at [297, 310] on div "[PERSON_NAME] Landfill - Waste Management Landfill Class II" at bounding box center [209, 300] width 297 height 25
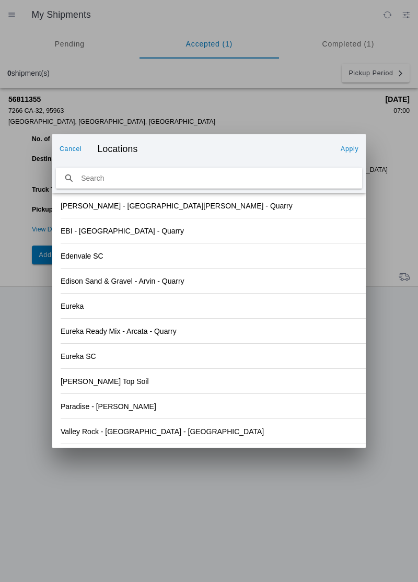
click at [151, 406] on div "Paradise - [PERSON_NAME]" at bounding box center [209, 406] width 297 height 25
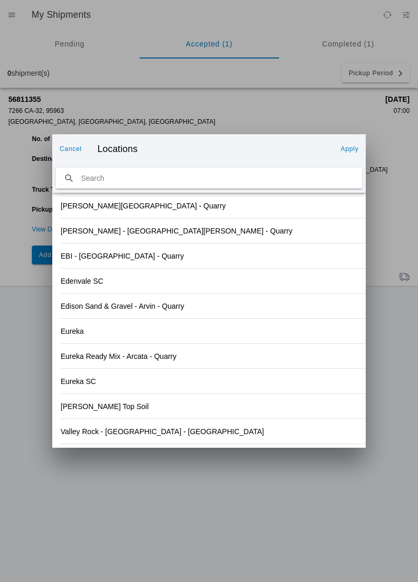
click at [0, 0] on slot "Apply" at bounding box center [0, 0] width 0 height 0
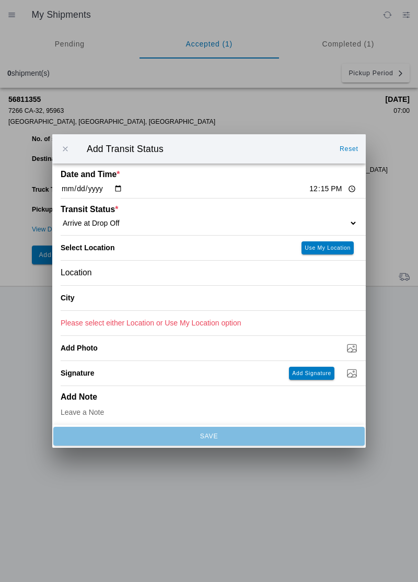
type input "Paradise"
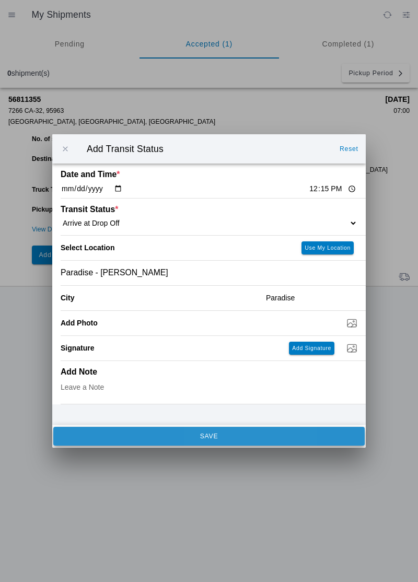
click at [0, 0] on slot "SAVE" at bounding box center [0, 0] width 0 height 0
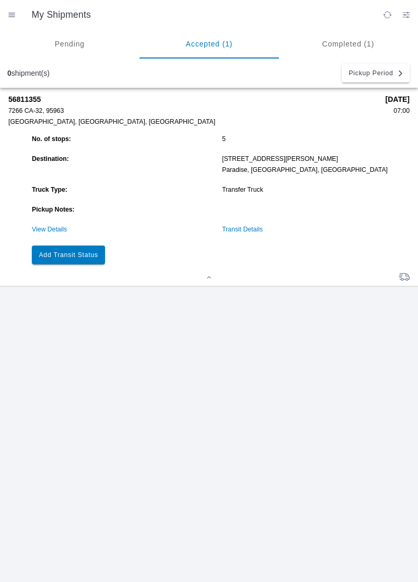
click at [0, 0] on slot "Add Transit Status" at bounding box center [0, 0] width 0 height 0
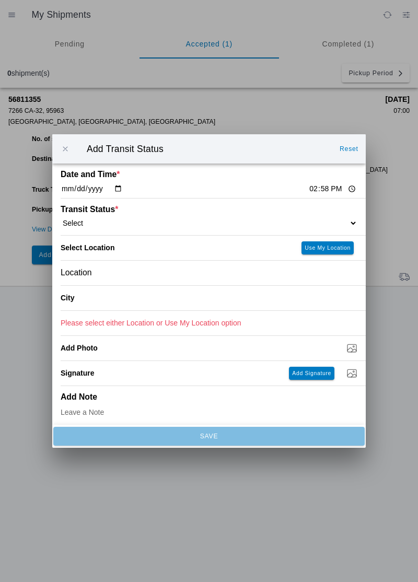
click at [308, 189] on input "14:58" at bounding box center [332, 188] width 49 height 11
type input "12:15"
click at [92, 224] on select "Select Arrive at Drop Off Arrive at Pickup Break Start Break Stop Depart Drop O…" at bounding box center [209, 222] width 297 height 9
select select "BREAKSTART"
click at [120, 276] on div "Location" at bounding box center [209, 273] width 297 height 25
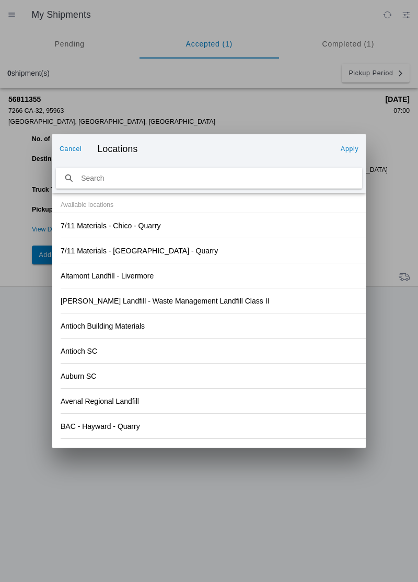
click at [245, 337] on div "Antioch Building Materials" at bounding box center [209, 325] width 297 height 25
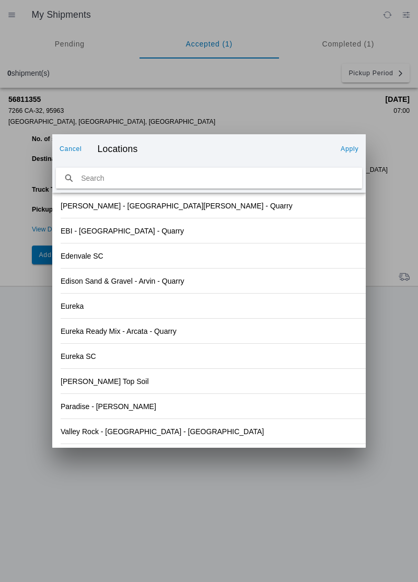
click at [138, 413] on div "Paradise - [PERSON_NAME]" at bounding box center [209, 406] width 297 height 25
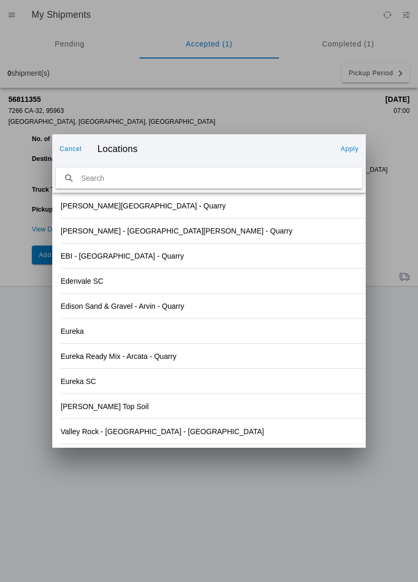
click at [0, 0] on slot "Apply" at bounding box center [0, 0] width 0 height 0
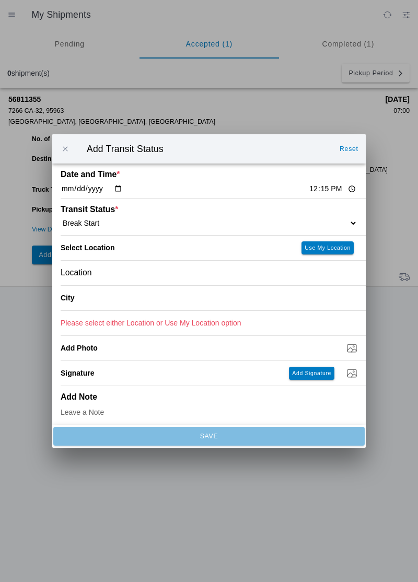
type input "Paradise"
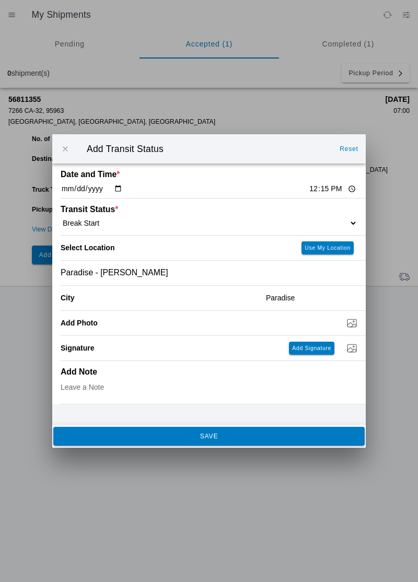
click at [0, 0] on slot "SAVE" at bounding box center [0, 0] width 0 height 0
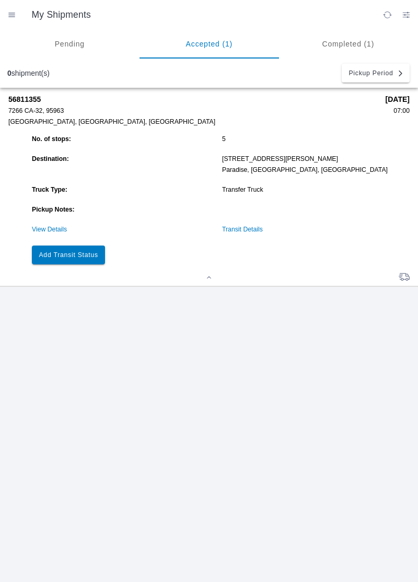
click at [81, 260] on button "Add Transit Status" at bounding box center [68, 254] width 73 height 19
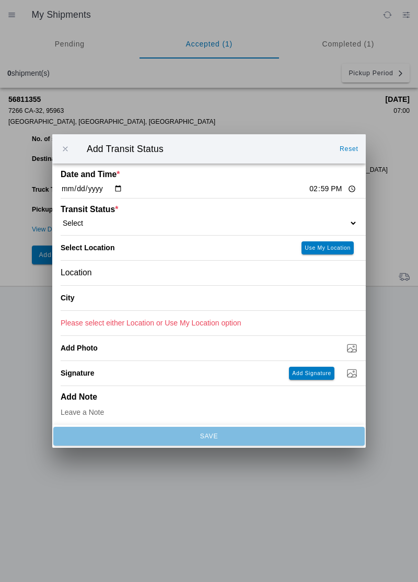
click at [308, 186] on input "14:59" at bounding box center [332, 188] width 49 height 11
type input "12:45"
click at [102, 224] on select "Select Arrive at Drop Off Arrive at Pickup Break Start Break Stop Depart Drop O…" at bounding box center [209, 222] width 297 height 9
select select "BREAKSTOP"
click at [120, 277] on div "Location" at bounding box center [209, 273] width 297 height 25
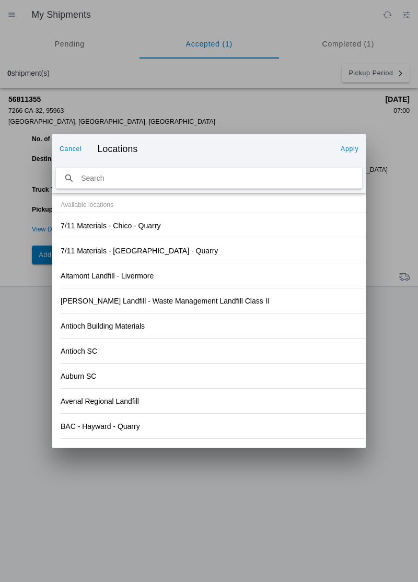
click at [287, 327] on div "Antioch Building Materials" at bounding box center [209, 325] width 297 height 25
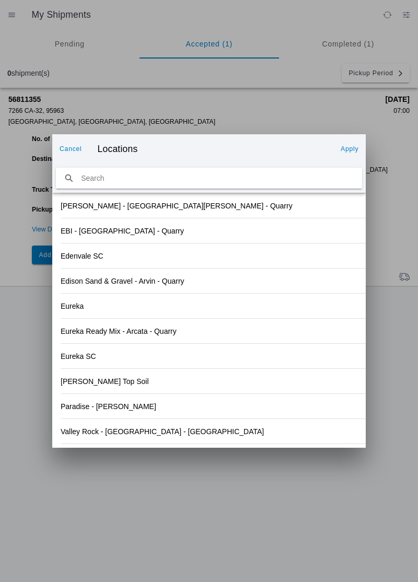
click at [179, 413] on div "Paradise - [PERSON_NAME]" at bounding box center [209, 406] width 297 height 25
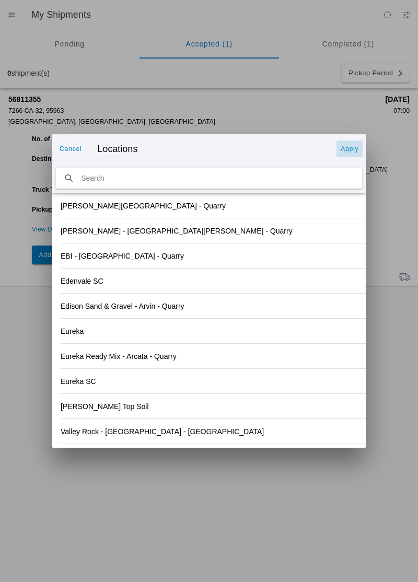
click at [0, 0] on slot "Apply" at bounding box center [0, 0] width 0 height 0
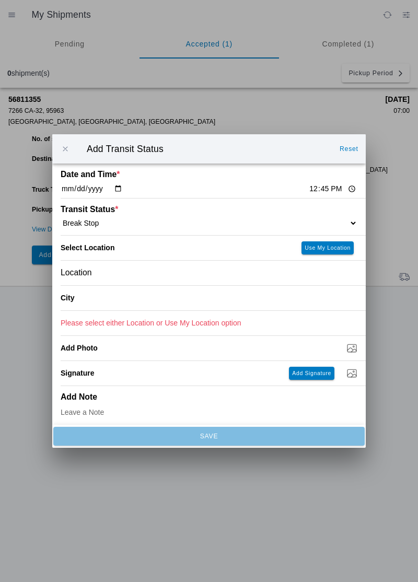
type input "Paradise"
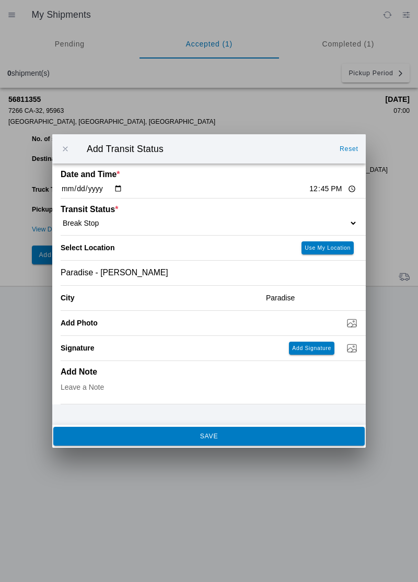
click at [190, 442] on button "SAVE" at bounding box center [208, 436] width 311 height 19
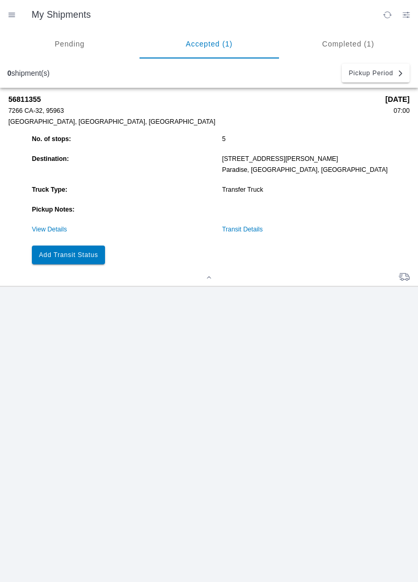
click at [0, 0] on slot "Add Transit Status" at bounding box center [0, 0] width 0 height 0
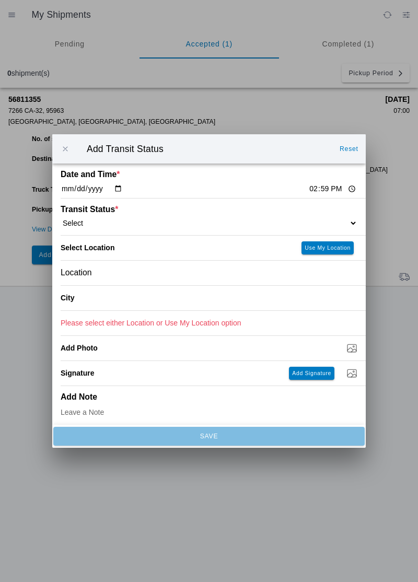
click at [308, 190] on input "14:59" at bounding box center [332, 188] width 49 height 11
type input "12:45"
click at [102, 220] on select "Select Arrive at Drop Off Arrive at Pickup Break Start Break Stop Depart Drop O…" at bounding box center [209, 222] width 297 height 9
select select "DPTDLVLOC"
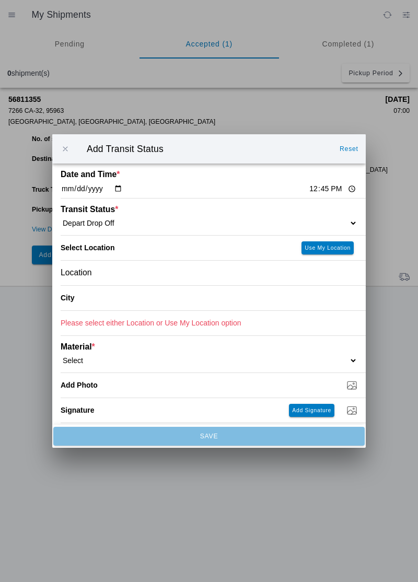
click at [120, 273] on div "Location" at bounding box center [209, 273] width 297 height 25
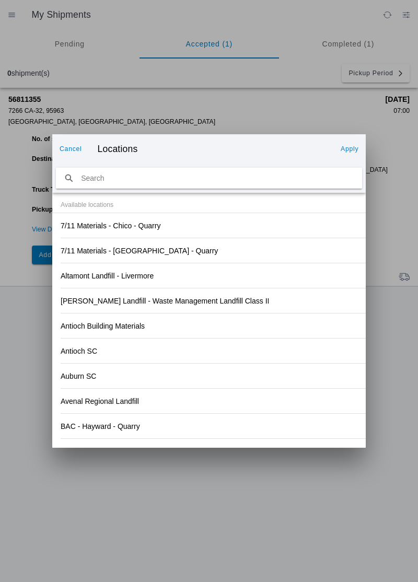
click at [292, 347] on div "Antioch SC" at bounding box center [209, 350] width 297 height 25
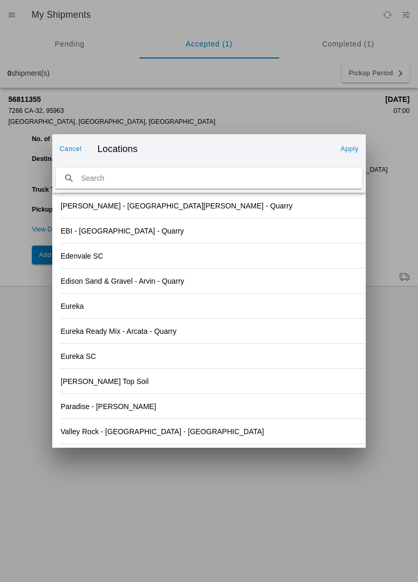
click at [170, 409] on div "Paradise - [PERSON_NAME]" at bounding box center [209, 406] width 297 height 25
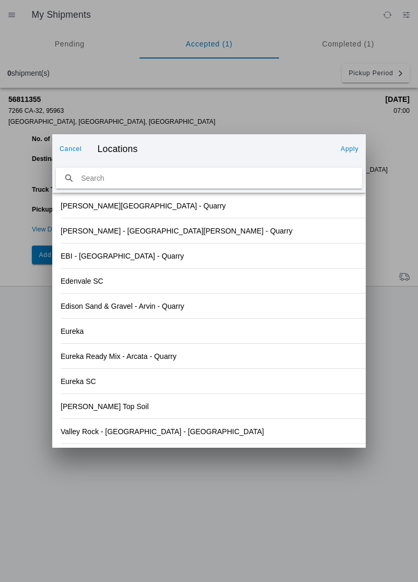
click at [0, 0] on slot "Apply" at bounding box center [0, 0] width 0 height 0
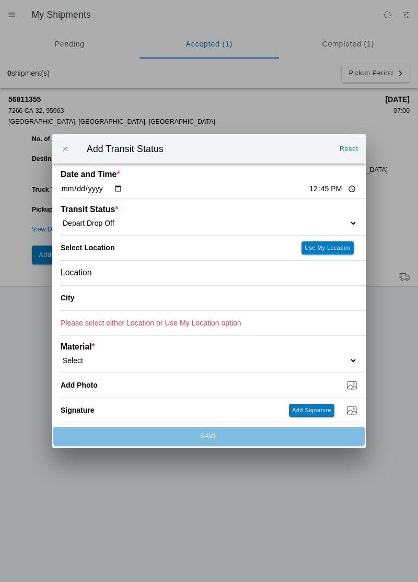
type input "Paradise"
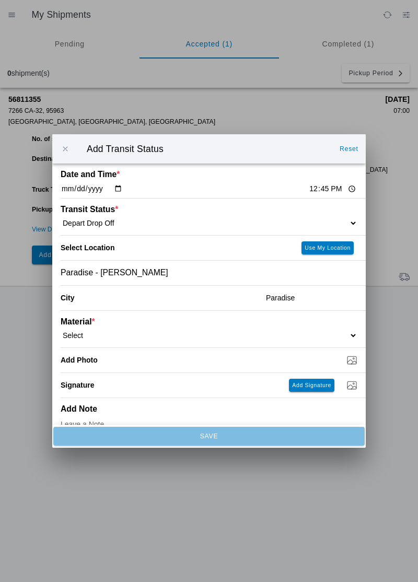
click at [101, 336] on select "Select 1" x 3" Rock 1" x 4" Rock 2" x 4" Rock Asphalt Cold Patch Backfill Spec …" at bounding box center [209, 335] width 297 height 9
select select "708651"
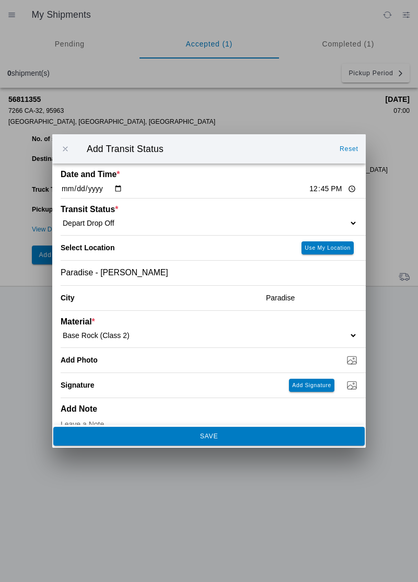
click at [231, 436] on span "SAVE" at bounding box center [208, 436] width 297 height 6
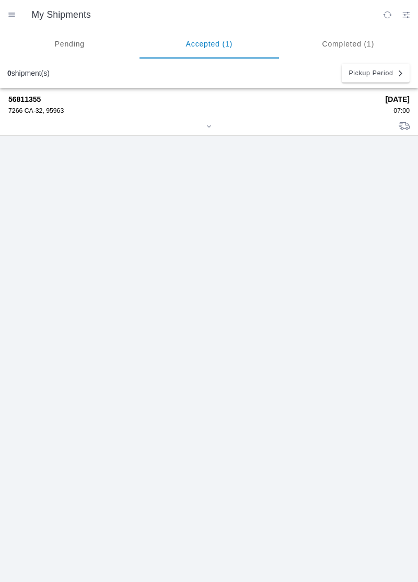
click at [29, 113] on div "7266 CA-32, 95963" at bounding box center [193, 110] width 370 height 7
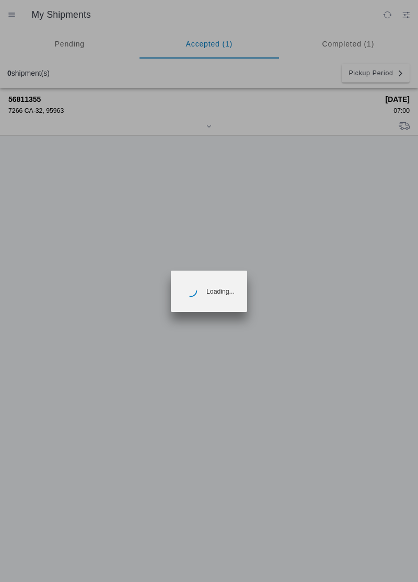
click at [28, 106] on ion-backdrop at bounding box center [209, 291] width 418 height 582
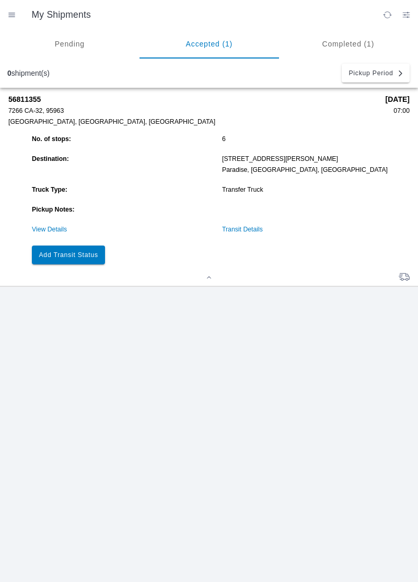
click at [0, 0] on slot "Add Transit Status" at bounding box center [0, 0] width 0 height 0
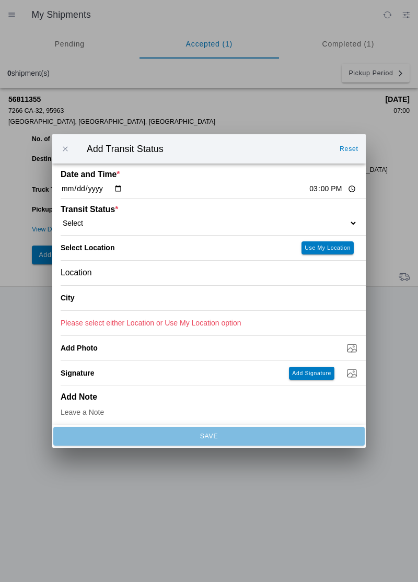
click at [308, 191] on input "15:00" at bounding box center [332, 188] width 49 height 11
type input "13:50"
click at [109, 222] on select "Select Arrive at Drop Off Arrive at Pickup Break Start Break Stop Depart Drop O…" at bounding box center [209, 222] width 297 height 9
select select "ARVPULOC"
click at [115, 274] on div "Location" at bounding box center [209, 273] width 297 height 25
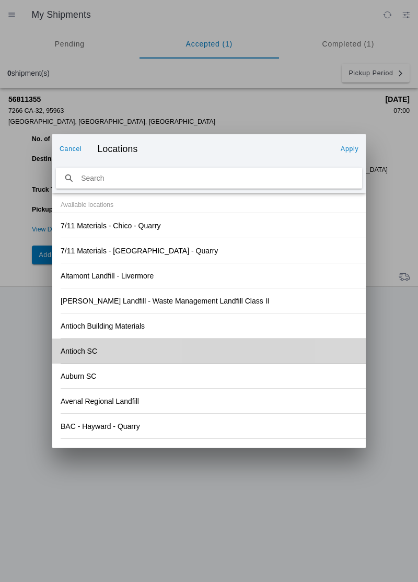
click at [286, 344] on div "Antioch SC" at bounding box center [209, 350] width 297 height 25
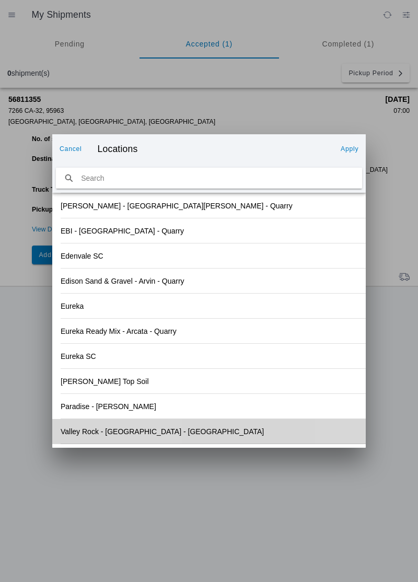
click at [166, 437] on div "Valley Rock - [GEOGRAPHIC_DATA] - [GEOGRAPHIC_DATA]" at bounding box center [209, 431] width 297 height 25
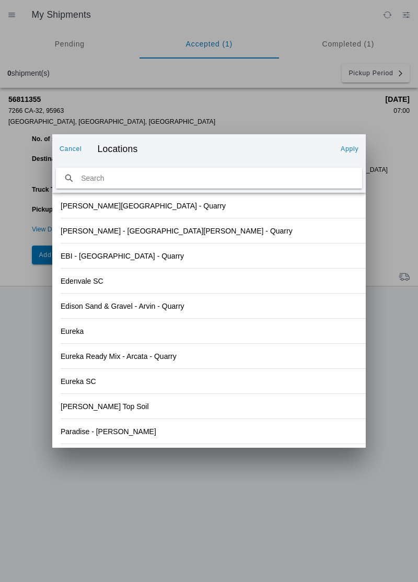
click at [0, 0] on slot "Apply" at bounding box center [0, 0] width 0 height 0
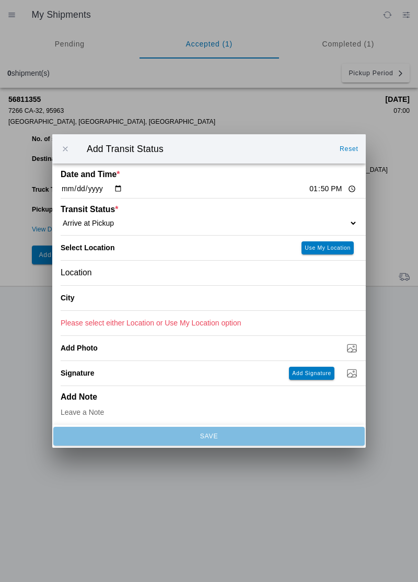
type input "Orland"
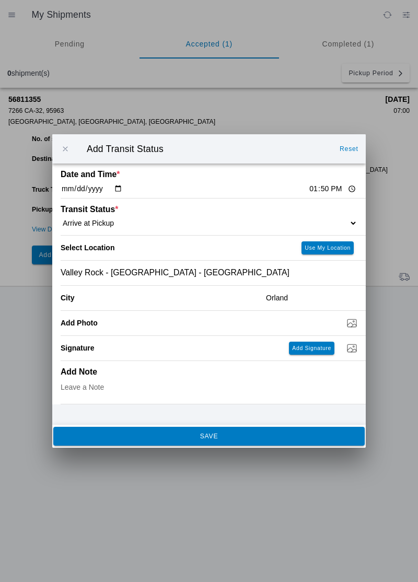
click at [218, 447] on ion-footer "SAVE" at bounding box center [208, 436] width 313 height 23
click at [0, 0] on slot "SAVE" at bounding box center [0, 0] width 0 height 0
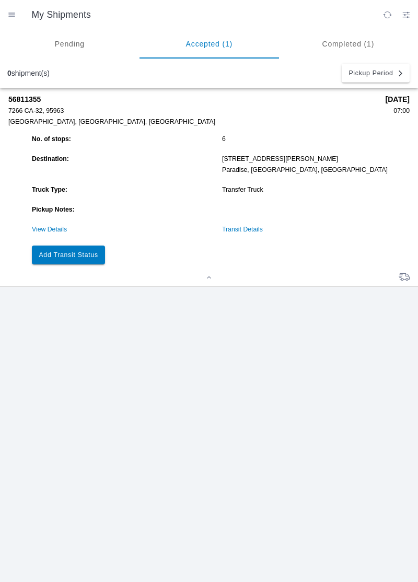
click at [0, 0] on slot "Add Transit Status" at bounding box center [0, 0] width 0 height 0
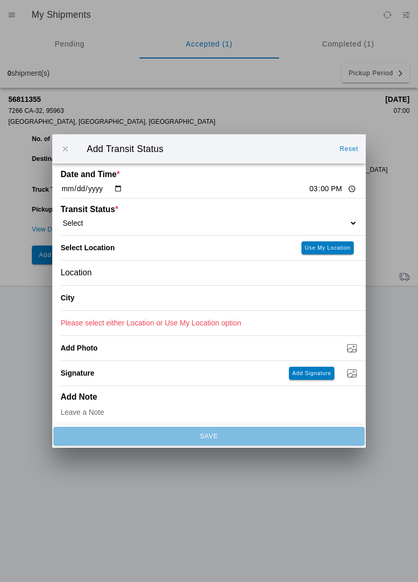
click at [308, 189] on input "15:00" at bounding box center [332, 188] width 49 height 11
type input "13:55"
click at [90, 219] on select "Select Arrive at Drop Off Arrive at Pickup Break Start Break Stop Depart Drop O…" at bounding box center [209, 222] width 297 height 9
select select "DPTPULOC"
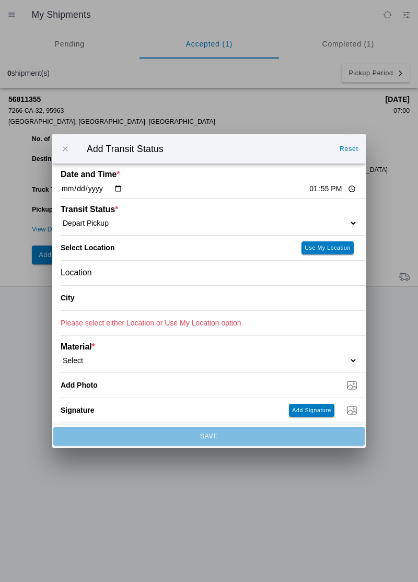
click at [102, 277] on div "Location" at bounding box center [209, 273] width 297 height 25
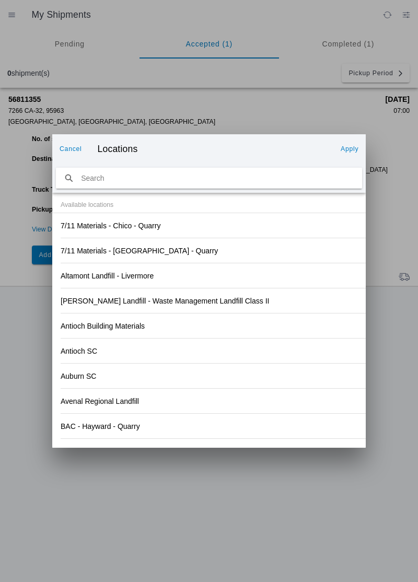
click at [276, 339] on div "Antioch SC" at bounding box center [209, 350] width 297 height 25
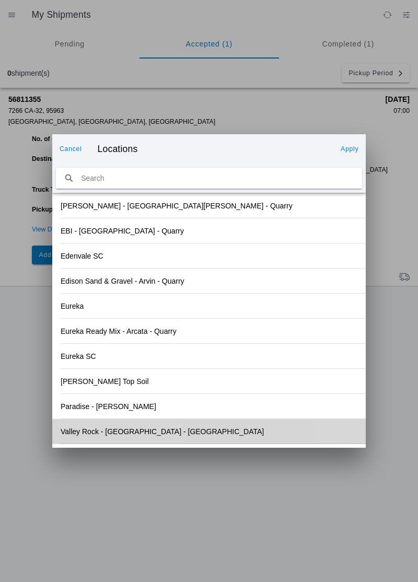
click at [160, 436] on div "Valley Rock - [GEOGRAPHIC_DATA] - [GEOGRAPHIC_DATA]" at bounding box center [209, 431] width 297 height 25
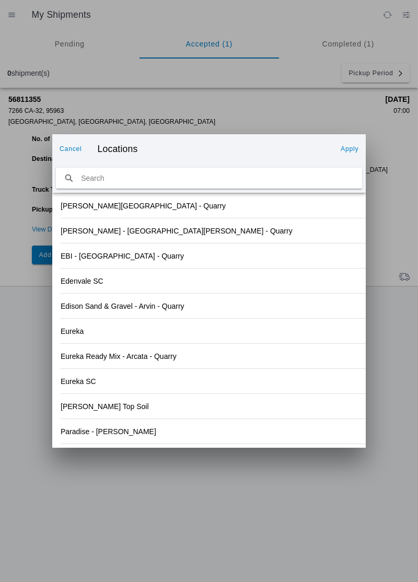
click at [385, 132] on ion-backdrop at bounding box center [209, 291] width 418 height 582
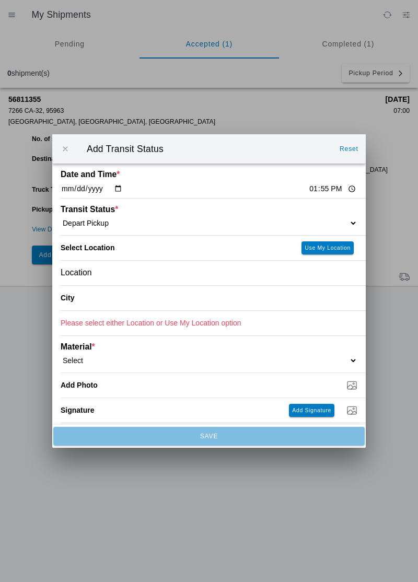
click at [115, 277] on div "Location" at bounding box center [209, 273] width 297 height 25
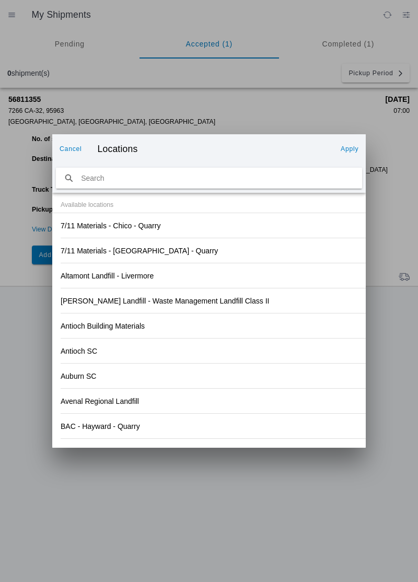
click at [296, 336] on div "Antioch Building Materials" at bounding box center [209, 325] width 297 height 25
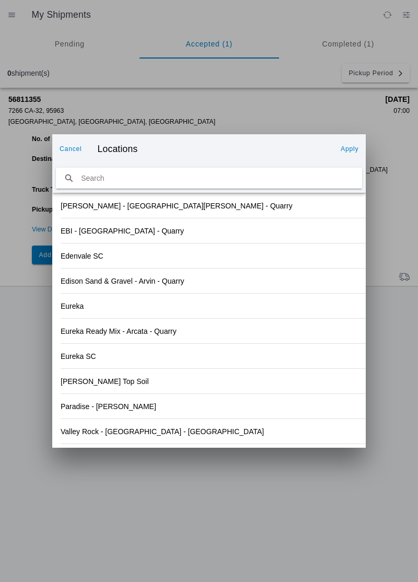
click at [159, 432] on div "Valley Rock - [GEOGRAPHIC_DATA] - [GEOGRAPHIC_DATA]" at bounding box center [209, 431] width 297 height 25
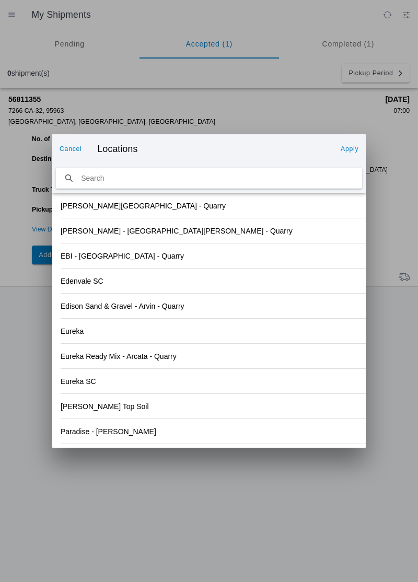
click at [0, 0] on slot "Apply" at bounding box center [0, 0] width 0 height 0
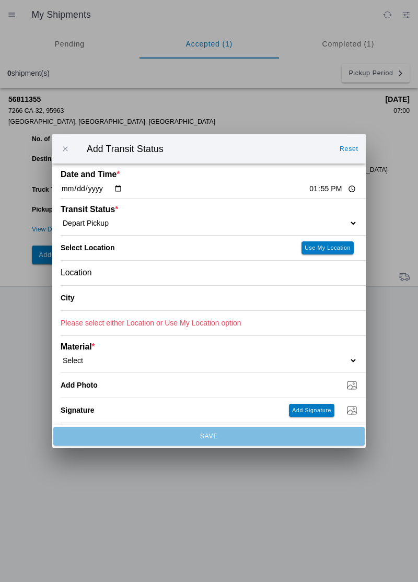
type input "Orland"
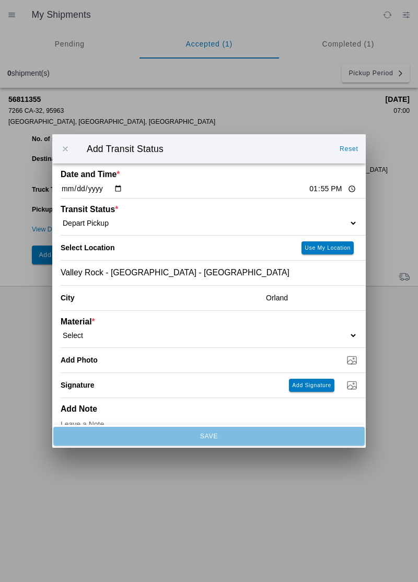
click at [92, 337] on select "Select 1" x 3" Rock 1" x 4" Rock 2" x 4" Rock Asphalt Cold Patch Backfill Spec …" at bounding box center [209, 335] width 297 height 9
select select "708651"
click at [131, 365] on input "Dump / Quarry Tag *" at bounding box center [213, 359] width 305 height 11
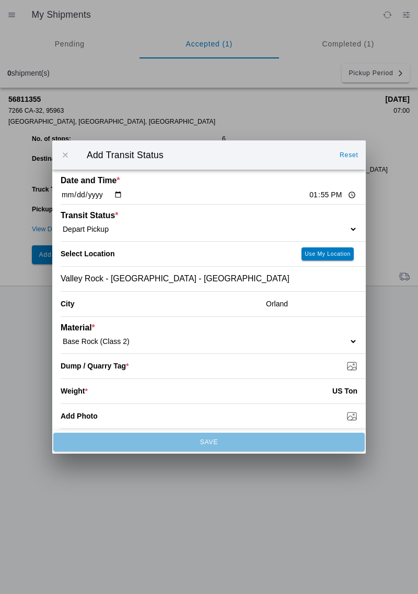
type input "C:\fakepath\17579736939409171186991973513601.jpg"
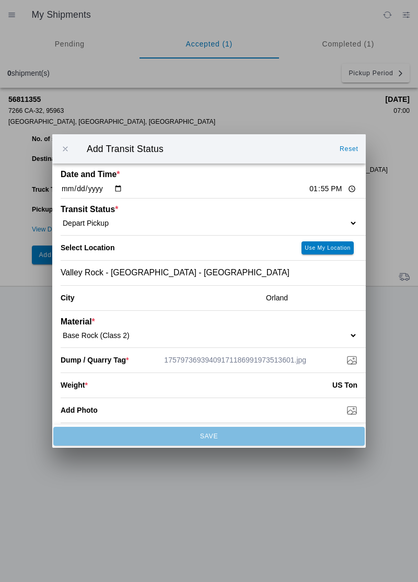
click at [103, 386] on input "number" at bounding box center [210, 384] width 244 height 23
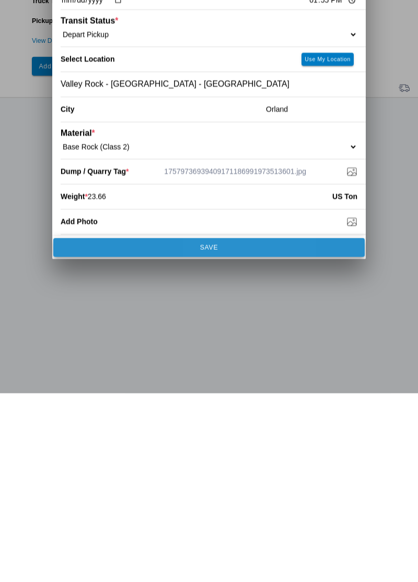
type input "23.66"
click at [228, 438] on span "SAVE" at bounding box center [208, 436] width 297 height 6
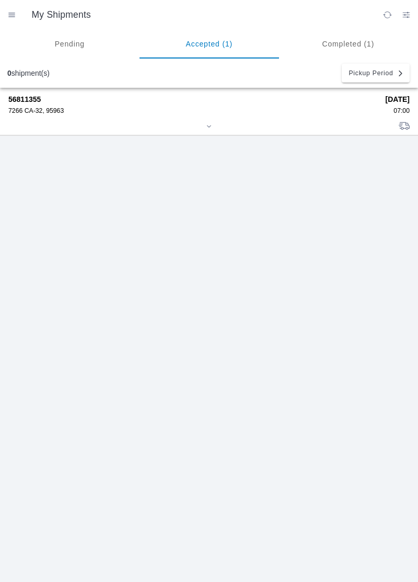
click at [33, 98] on strong "56811355" at bounding box center [193, 99] width 370 height 8
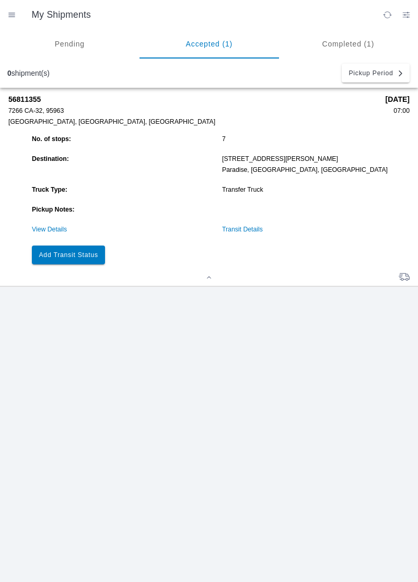
click at [0, 0] on slot "Add Transit Status" at bounding box center [0, 0] width 0 height 0
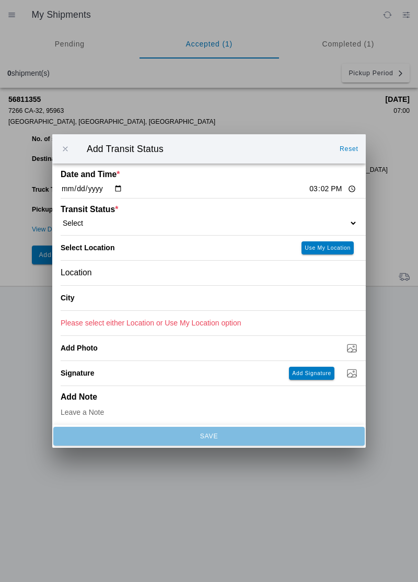
click at [308, 189] on input "15:02" at bounding box center [332, 188] width 49 height 11
type input "15:00"
click at [84, 224] on select "Select Arrive at Drop Off Arrive at Pickup Break Start Break Stop Depart Drop O…" at bounding box center [209, 222] width 297 height 9
select select "ARVDLVLOC"
click at [103, 282] on div "Location" at bounding box center [209, 273] width 297 height 25
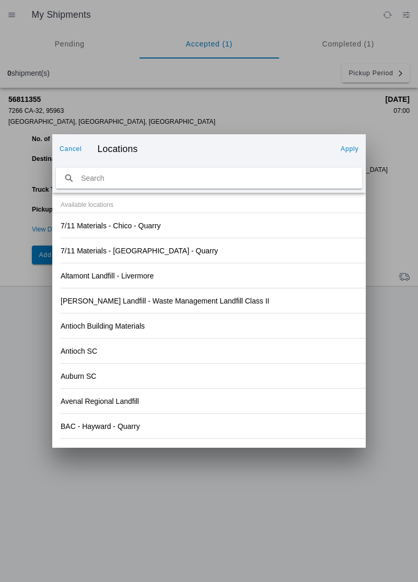
click at [260, 342] on div "Antioch SC" at bounding box center [209, 350] width 297 height 25
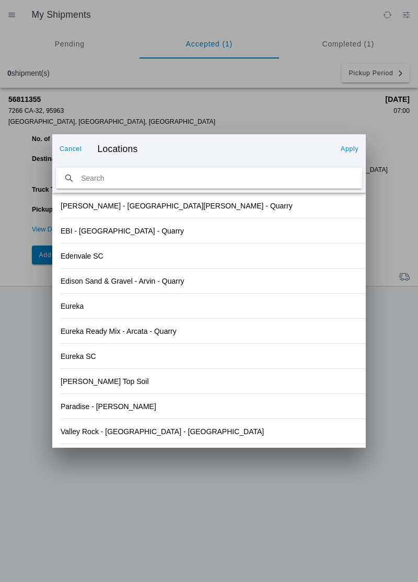
click at [155, 408] on div "Paradise - [PERSON_NAME]" at bounding box center [209, 406] width 297 height 25
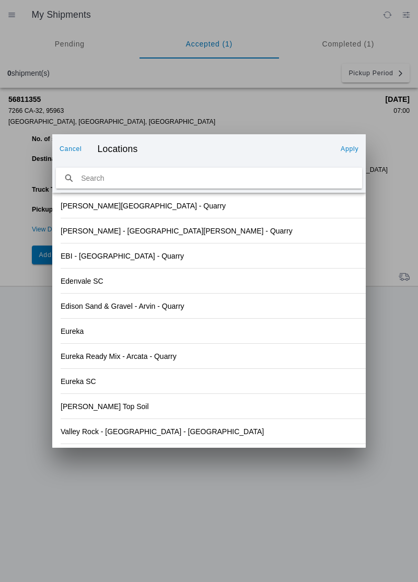
click at [353, 155] on button "Apply" at bounding box center [349, 148] width 26 height 17
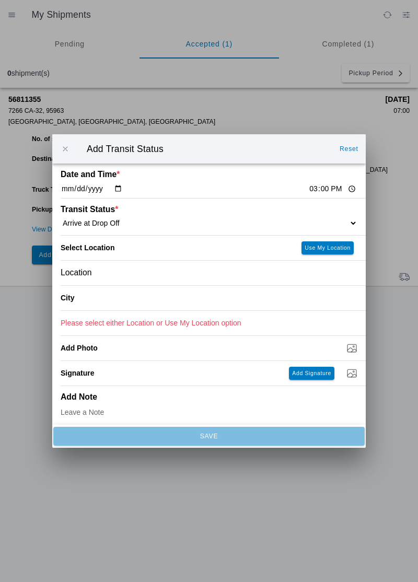
type input "Paradise"
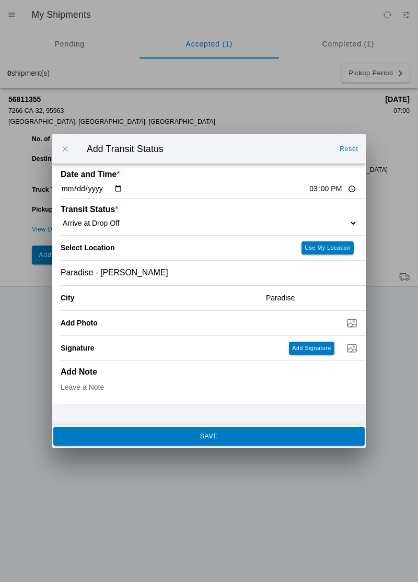
click at [170, 438] on span "SAVE" at bounding box center [208, 436] width 297 height 6
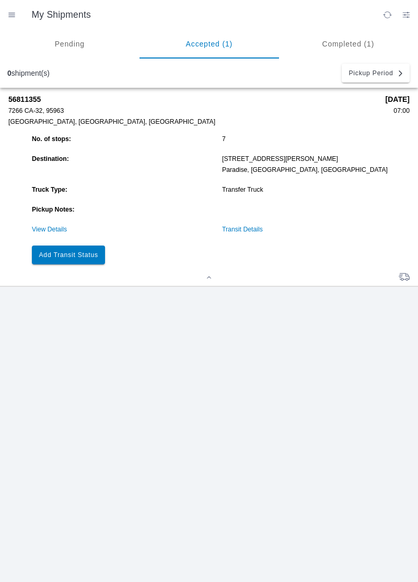
click at [0, 0] on slot "Add Transit Status" at bounding box center [0, 0] width 0 height 0
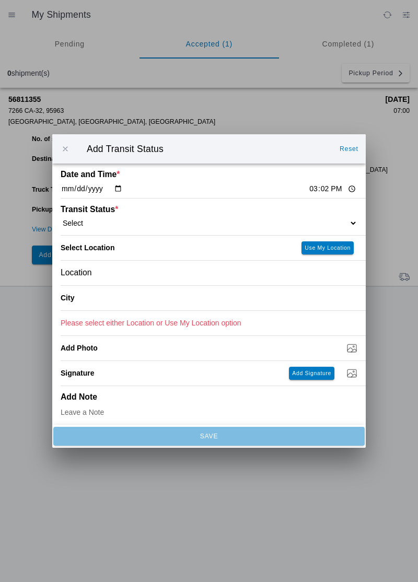
click at [309, 192] on input "15:02" at bounding box center [332, 188] width 49 height 11
type input "15:10"
click at [112, 222] on select "Select Arrive at Drop Off Arrive at Pickup Break Start Break Stop Depart Drop O…" at bounding box center [209, 222] width 297 height 9
select select "DPTDLVLOC"
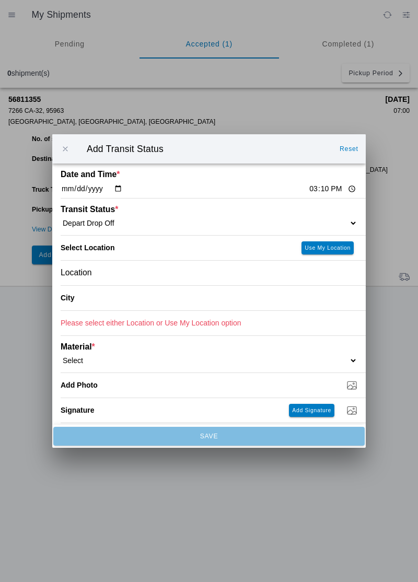
click at [110, 275] on div "Location" at bounding box center [209, 273] width 297 height 25
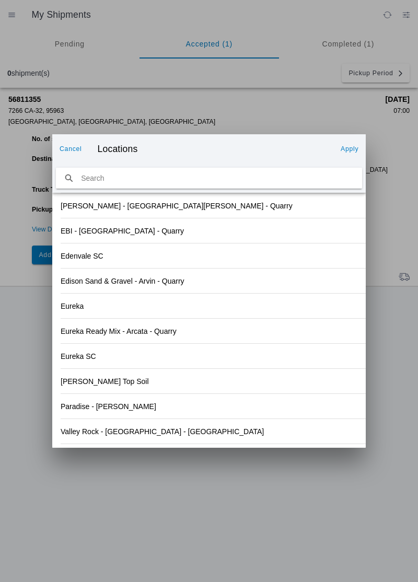
click at [262, 337] on div "Eureka Ready Mix - Arcata - Quarry" at bounding box center [209, 331] width 297 height 25
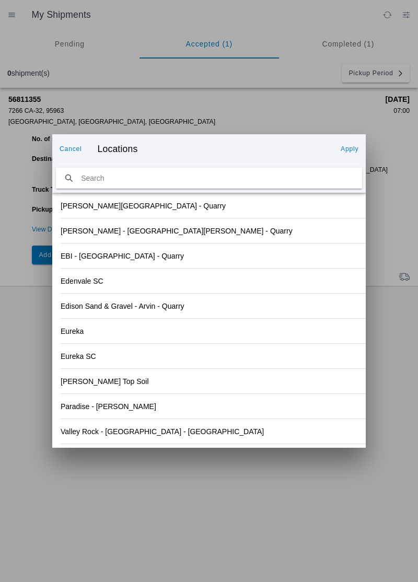
click at [120, 413] on div "Paradise - [PERSON_NAME]" at bounding box center [209, 406] width 297 height 25
click at [350, 143] on button "Apply" at bounding box center [349, 148] width 26 height 17
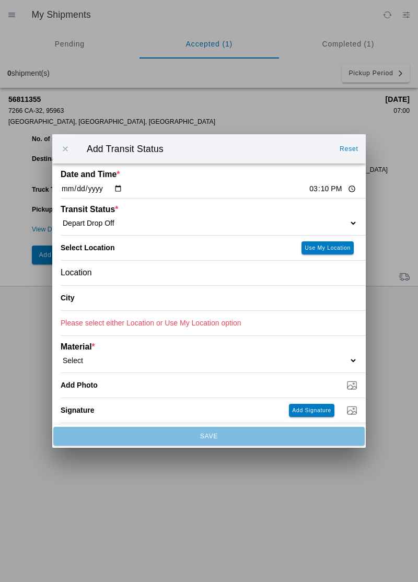
type input "Paradise"
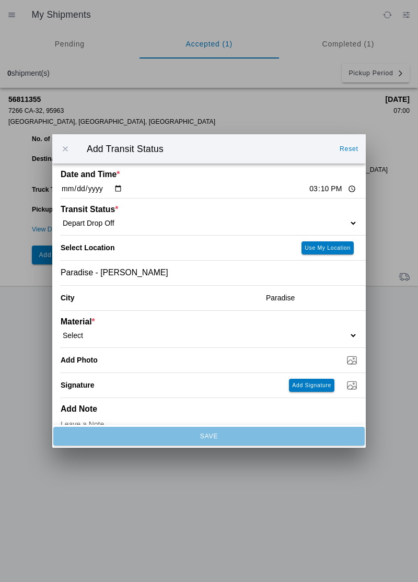
click at [97, 331] on select "Select 1" x 3" Rock 1" x 4" Rock 2" x 4" Rock Asphalt Cold Patch Backfill Spec …" at bounding box center [209, 335] width 297 height 9
select select "708651"
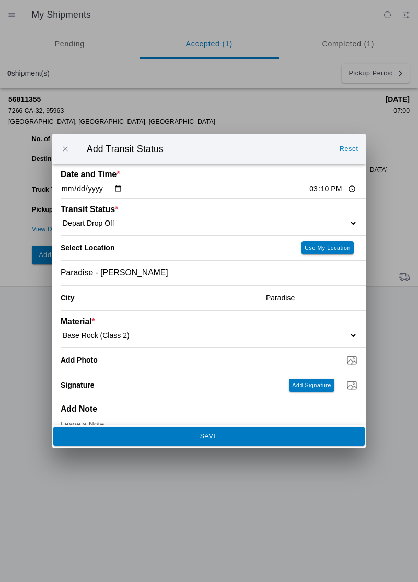
click at [196, 438] on span "SAVE" at bounding box center [208, 436] width 297 height 6
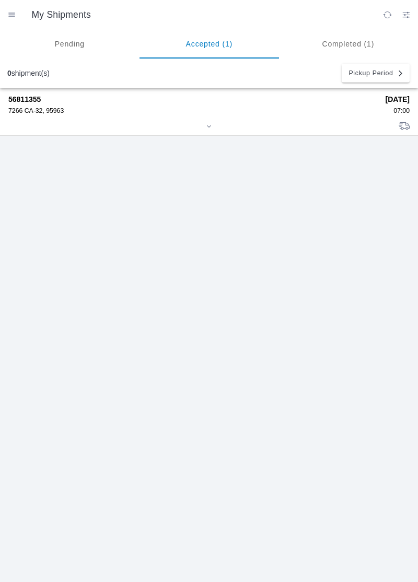
click at [33, 108] on div "7266 CA-32, 95963" at bounding box center [193, 110] width 370 height 7
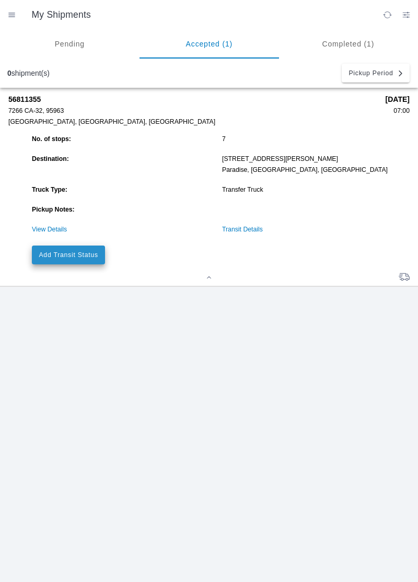
click at [84, 261] on button "Add Transit Status" at bounding box center [68, 254] width 73 height 19
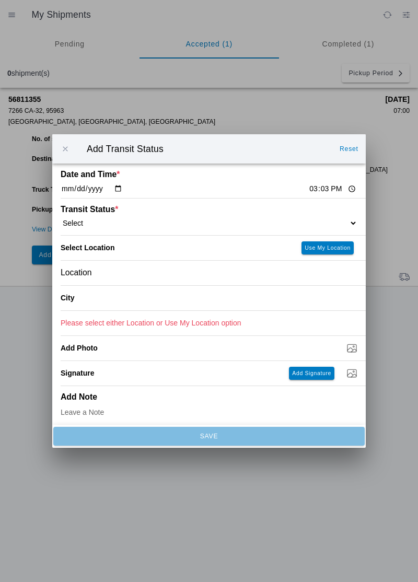
click at [308, 190] on input "15:03" at bounding box center [332, 188] width 49 height 11
type input "16:00"
click at [88, 221] on select "Select Arrive at Drop Off Arrive at Pickup Break Start Break Stop Depart Drop O…" at bounding box center [209, 222] width 297 height 9
select select "DELIVRED"
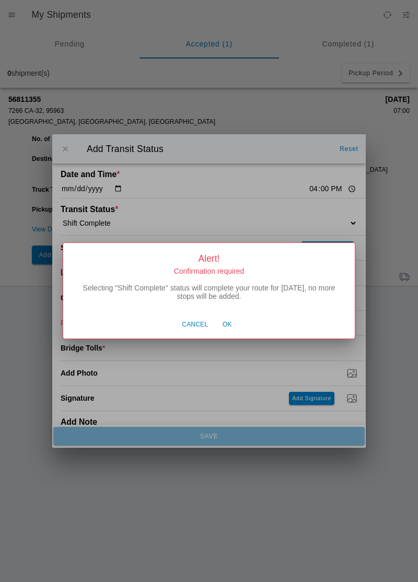
click at [228, 327] on span "Ok" at bounding box center [226, 324] width 9 height 9
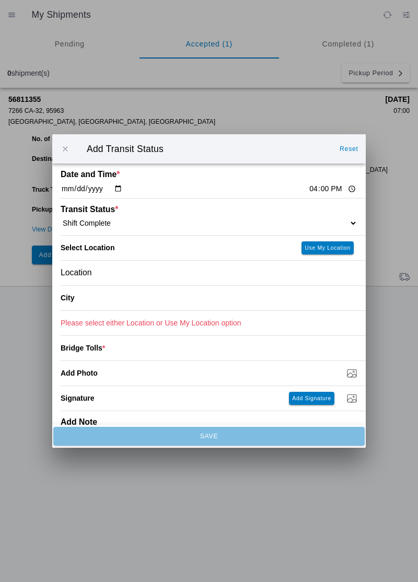
click at [101, 274] on div "Location" at bounding box center [209, 273] width 297 height 25
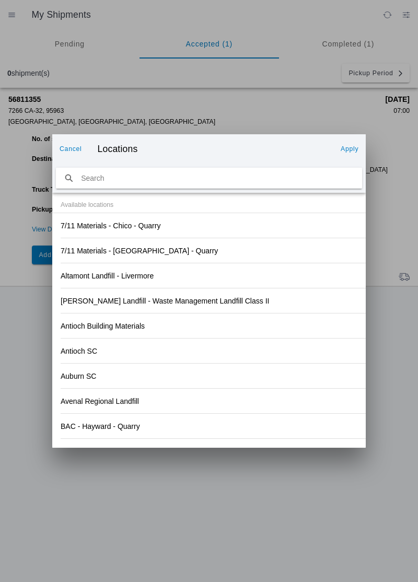
click at [276, 352] on div "Antioch SC" at bounding box center [209, 350] width 297 height 25
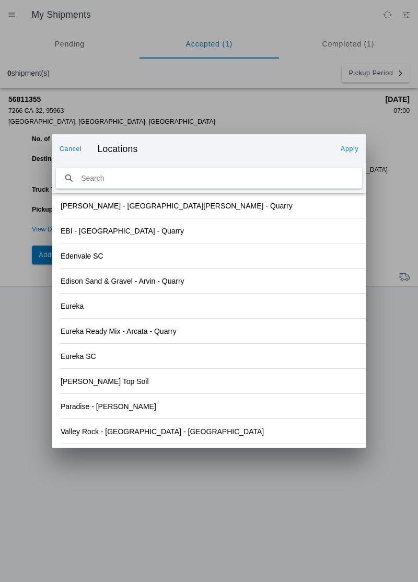
click at [158, 436] on div "Valley Rock - [GEOGRAPHIC_DATA] - [GEOGRAPHIC_DATA]" at bounding box center [209, 431] width 297 height 25
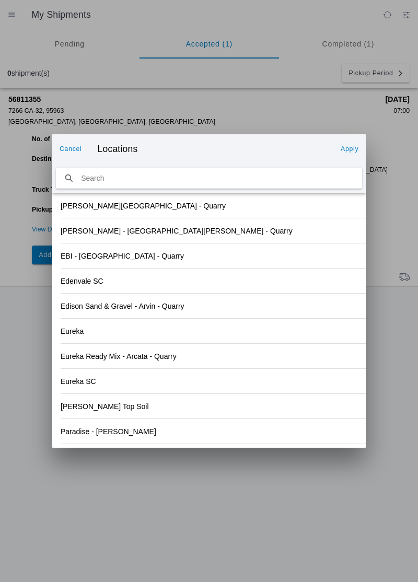
click at [0, 0] on slot "Apply" at bounding box center [0, 0] width 0 height 0
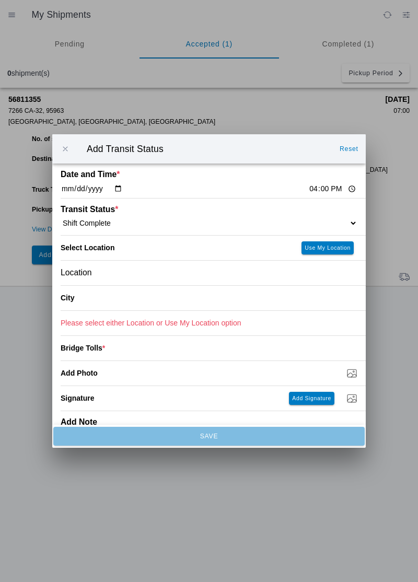
type input "Orland"
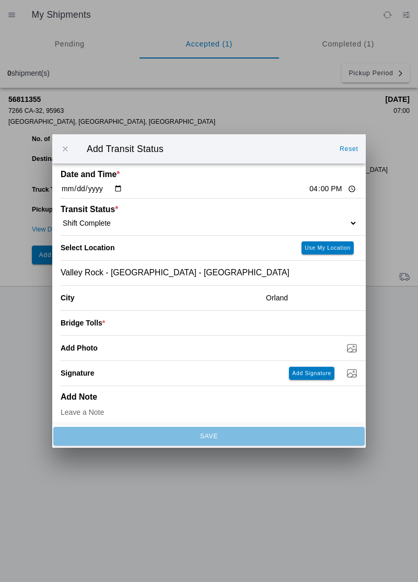
click at [110, 325] on input "number" at bounding box center [231, 322] width 252 height 23
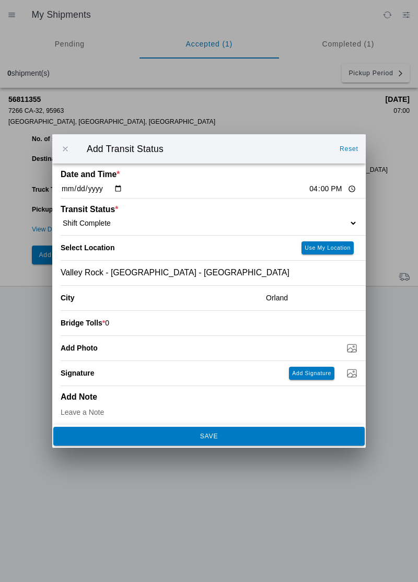
type input "0"
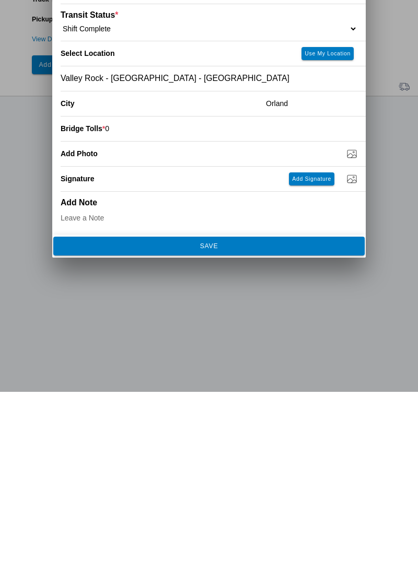
click at [217, 430] on button "SAVE" at bounding box center [208, 436] width 311 height 19
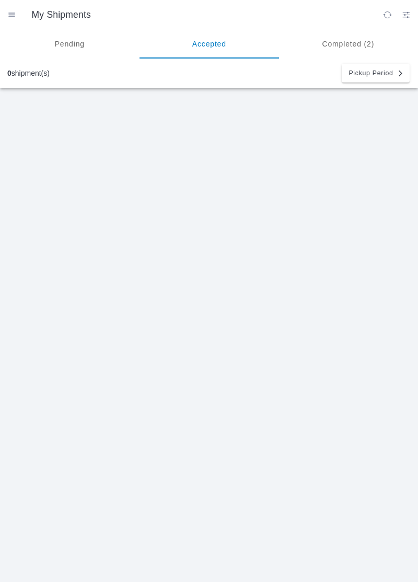
click at [345, 49] on ion-segment-button "Completed (2)" at bounding box center [347, 43] width 139 height 29
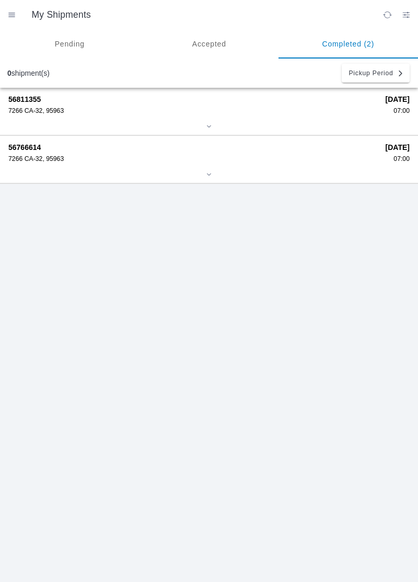
click at [296, 455] on div "56811355 7266 CA-32, 95963 [DATE] 07:00 56766614 7266 CA-32, 95963 [DATE] 07:00" at bounding box center [209, 335] width 418 height 494
